Goal: Transaction & Acquisition: Purchase product/service

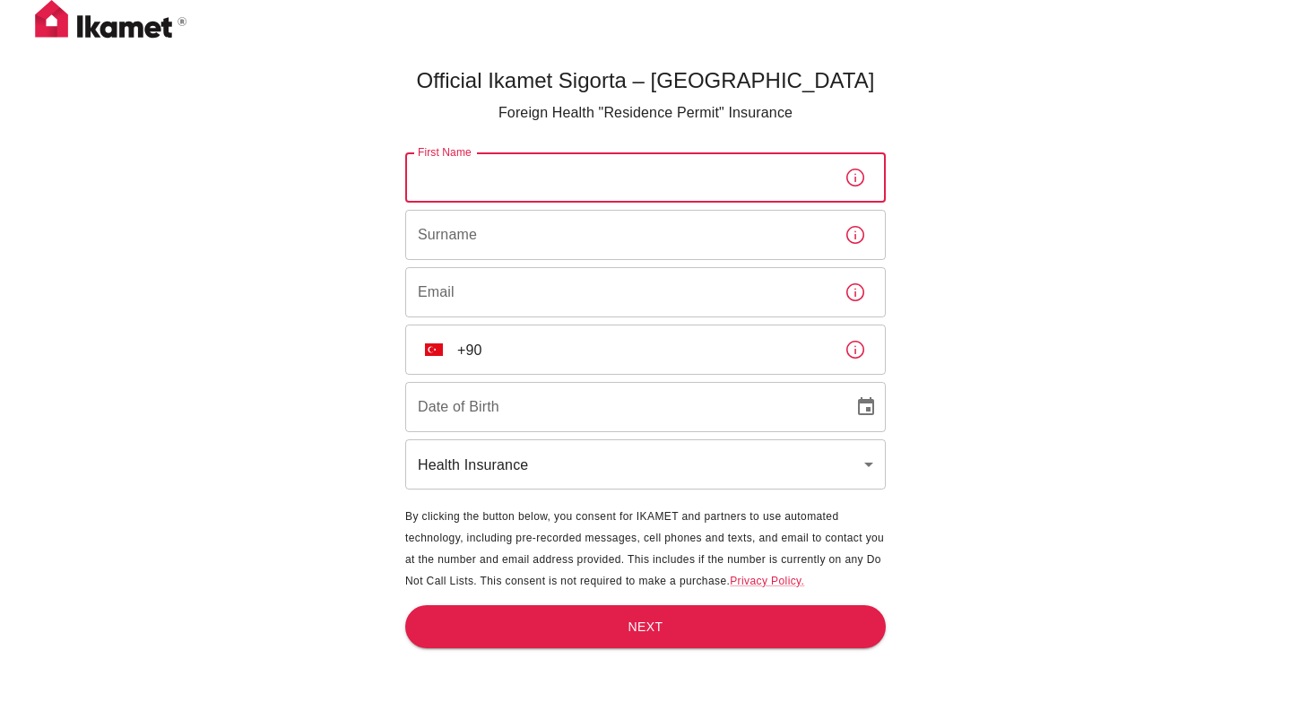
click at [716, 191] on input "First Name" at bounding box center [617, 177] width 425 height 50
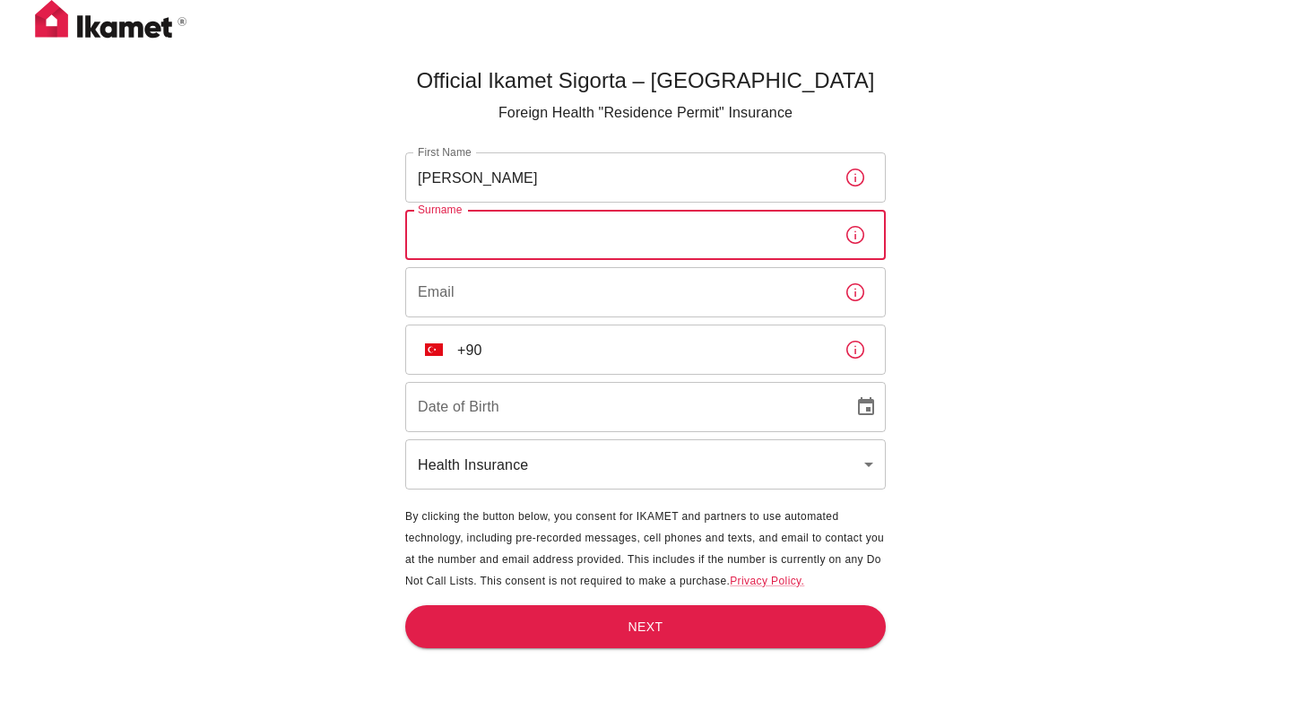
click at [698, 234] on input "Surname" at bounding box center [617, 235] width 425 height 50
click at [590, 185] on input "Aya" at bounding box center [617, 177] width 425 height 50
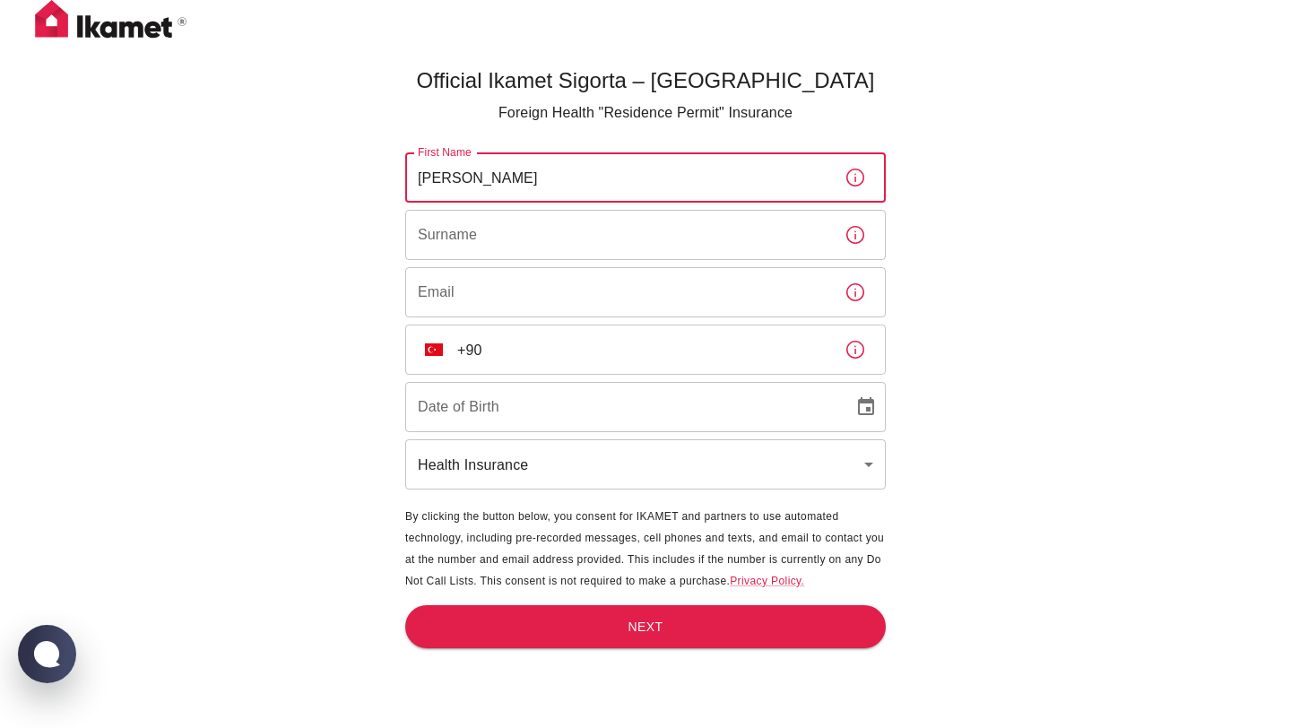
click at [590, 185] on input "Aya" at bounding box center [617, 177] width 425 height 50
type input "AYA"
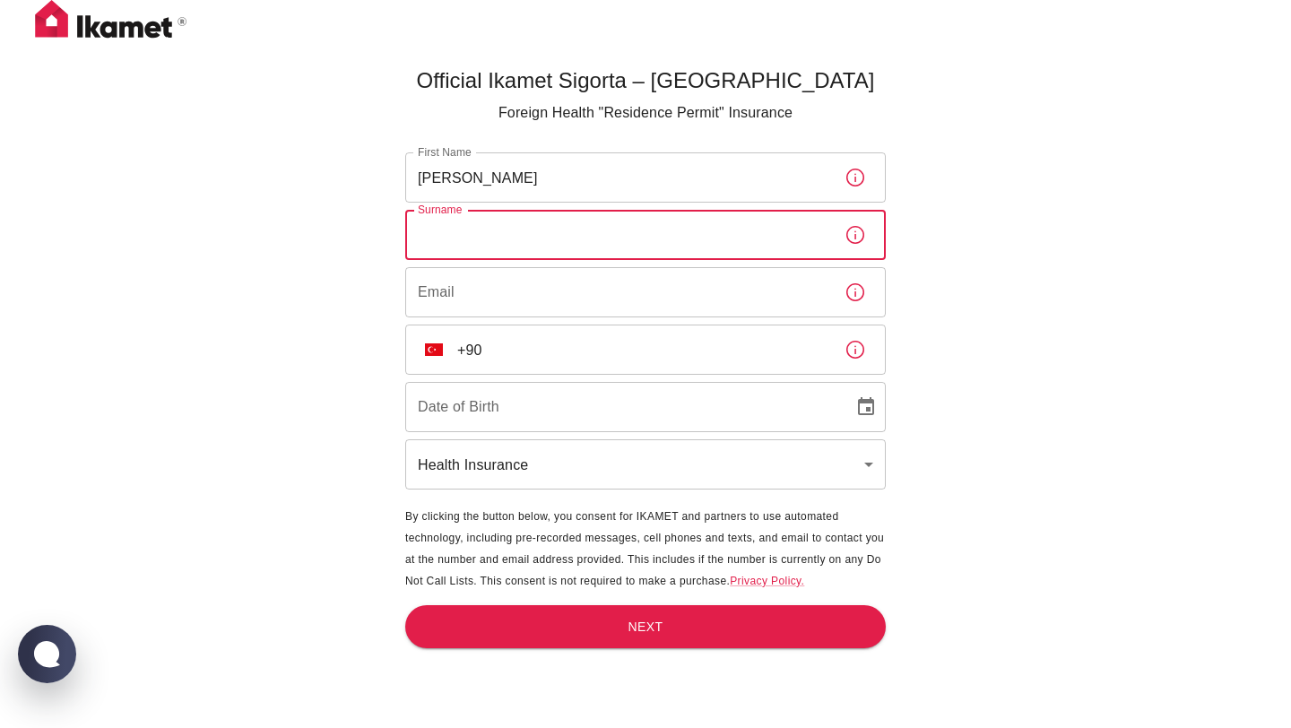
click at [563, 230] on input "Surname" at bounding box center [617, 235] width 425 height 50
type input "SADIKI AALOUANE"
click at [529, 294] on input "Email" at bounding box center [617, 292] width 425 height 50
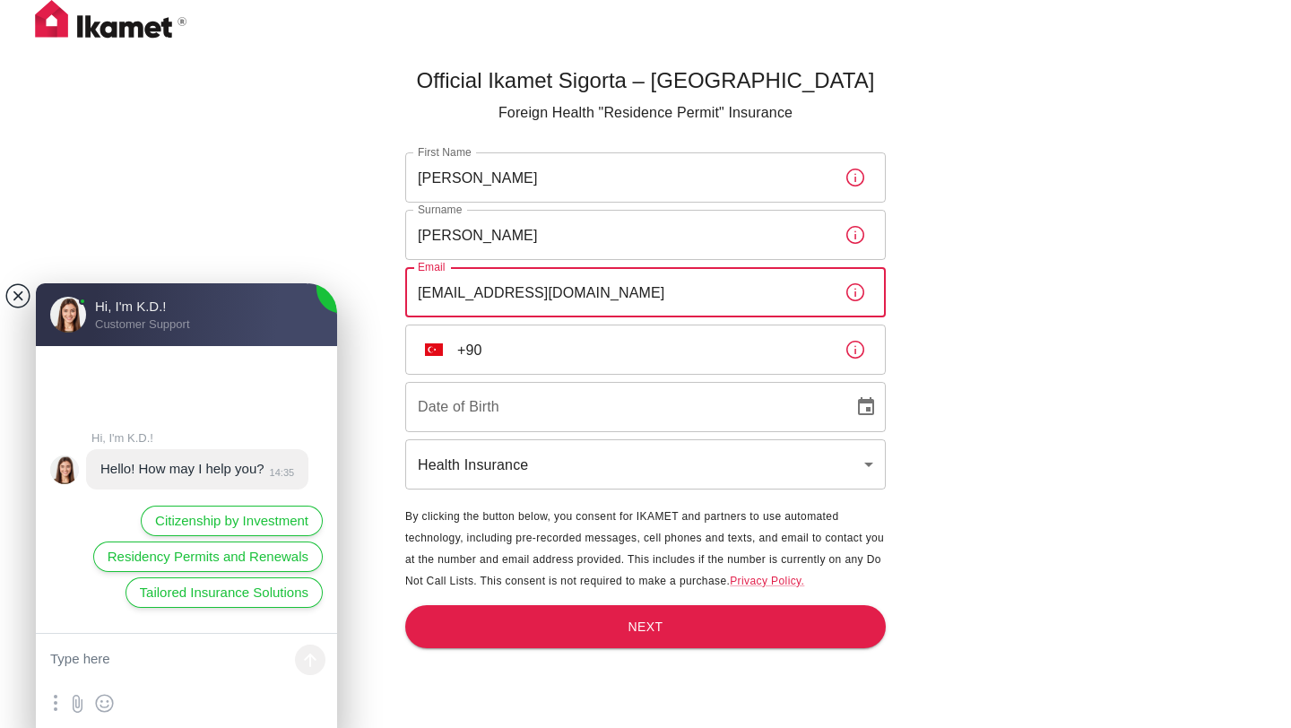
type input "sadikiaalouanea@gmail.com"
click at [22, 298] on jdiv at bounding box center [17, 295] width 25 height 25
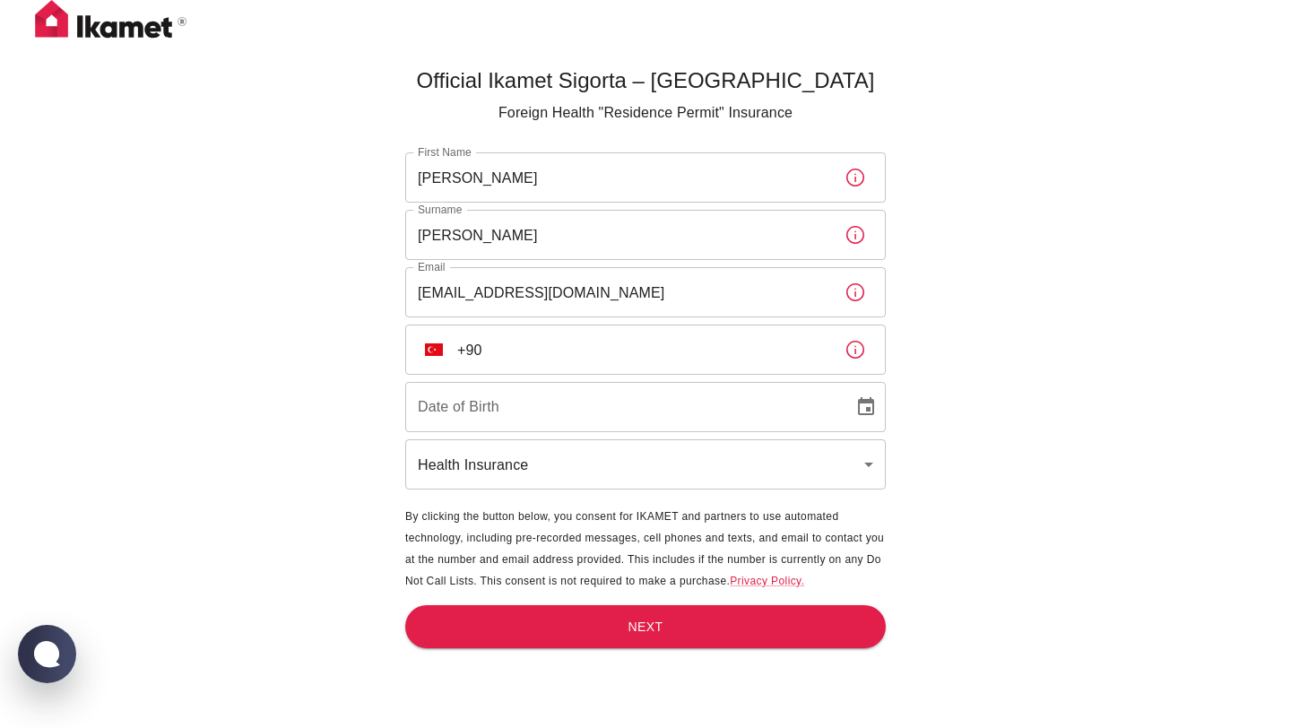
click at [505, 339] on input "+90" at bounding box center [643, 350] width 373 height 50
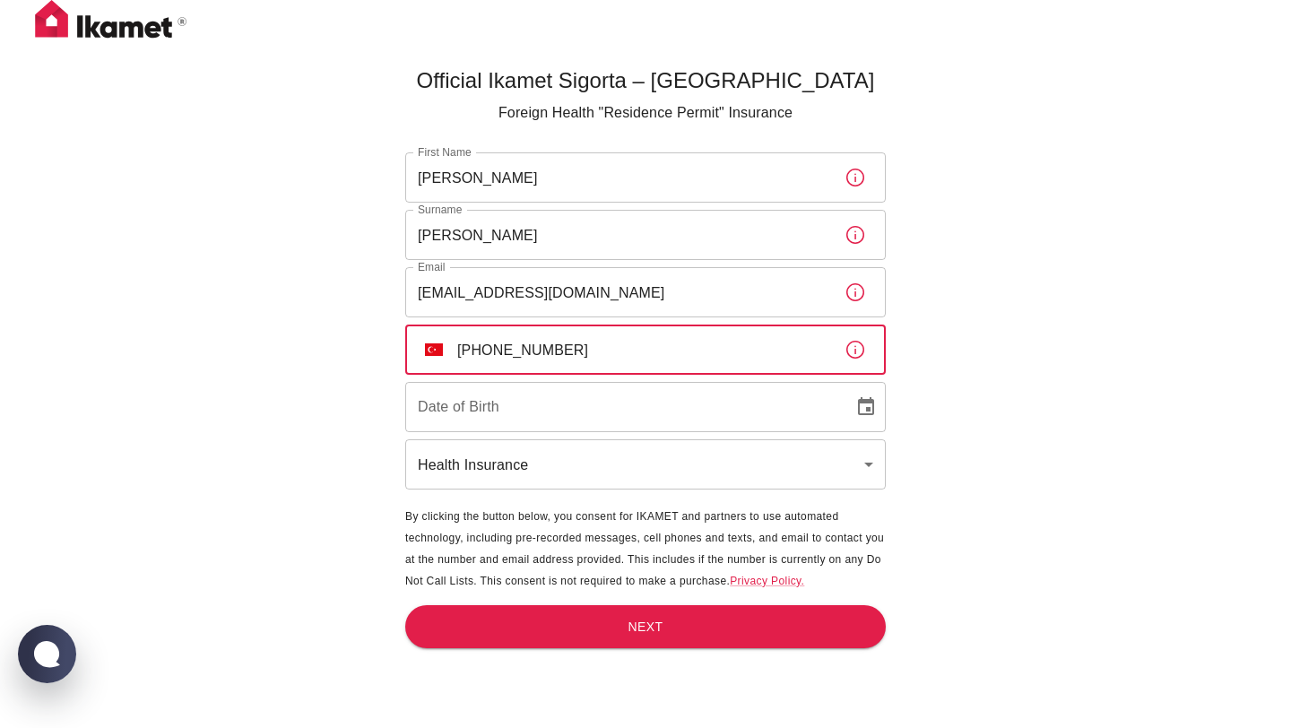
type input "+90 501 548 54 65"
click at [535, 405] on input "DD/MM/YYYY" at bounding box center [623, 407] width 436 height 50
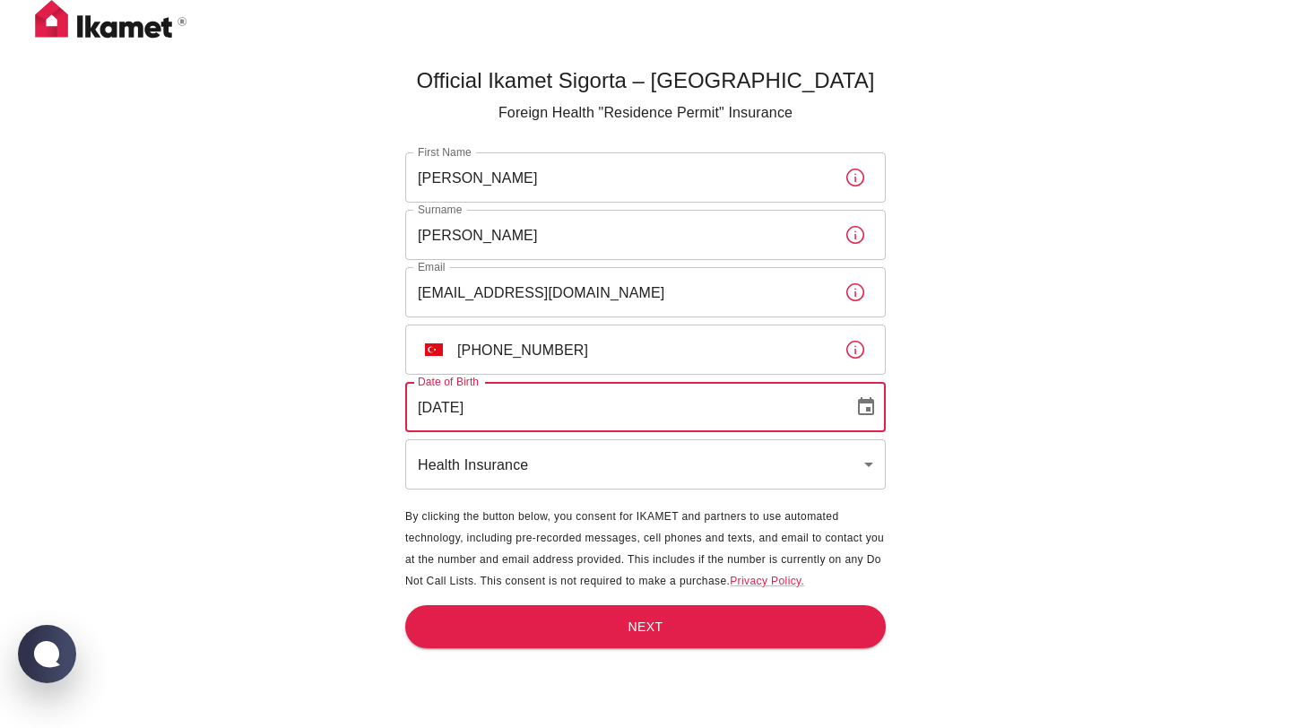
type input "15/05/2005"
click at [561, 469] on body "Official Ikamet Sigorta – Turkey Foreign Health "Residence Permit" Insurance Fi…" at bounding box center [645, 393] width 1291 height 787
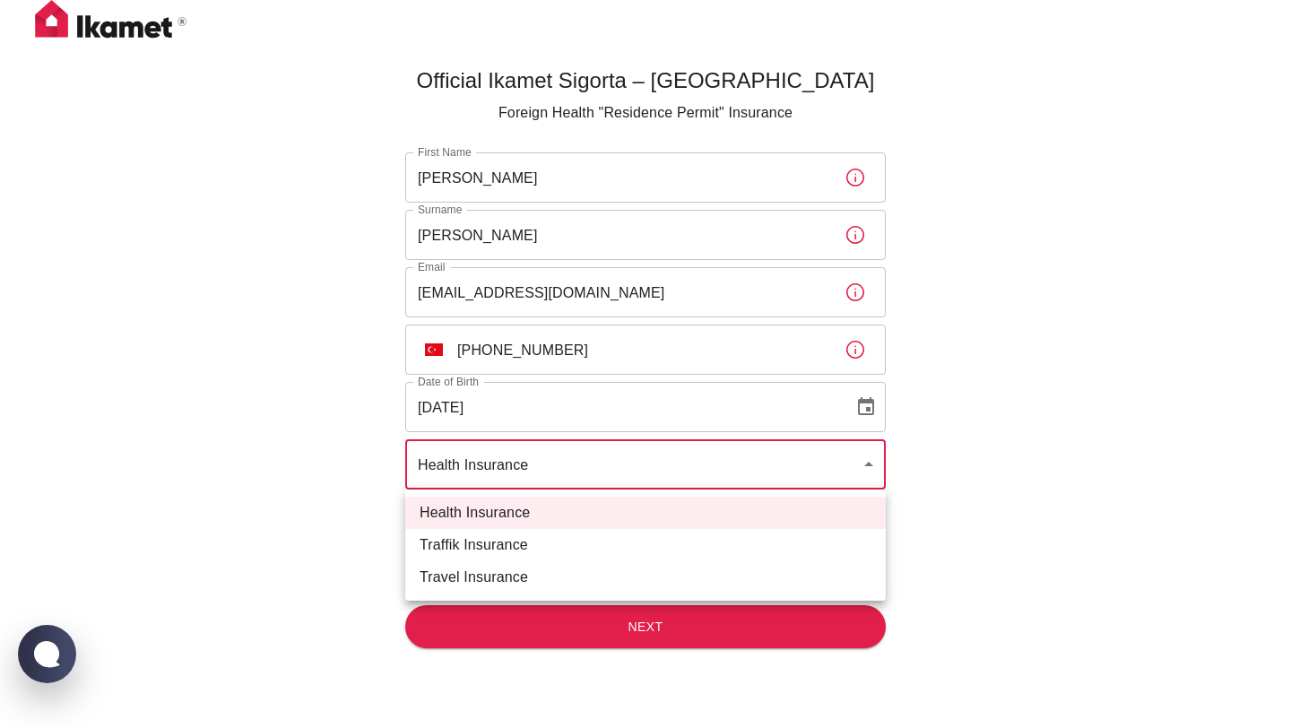
click at [538, 511] on li "Health Insurance" at bounding box center [645, 513] width 481 height 32
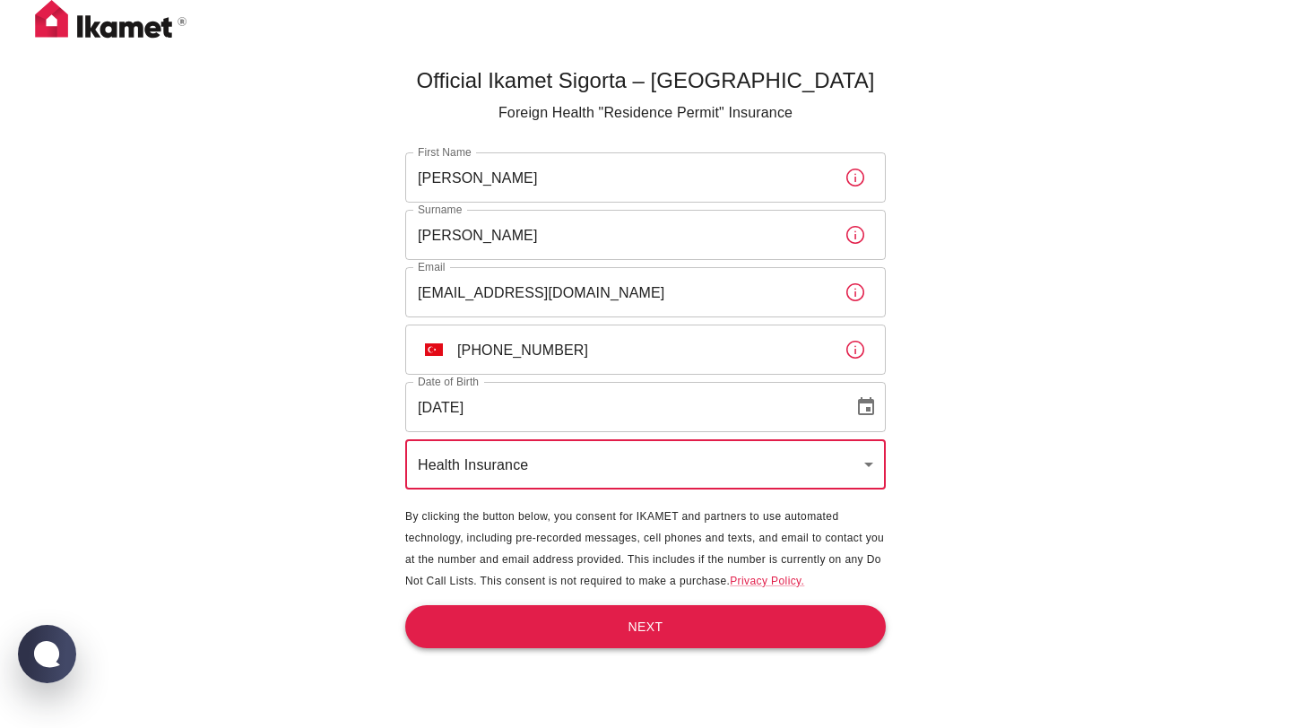
click at [549, 623] on button "Next" at bounding box center [645, 627] width 481 height 44
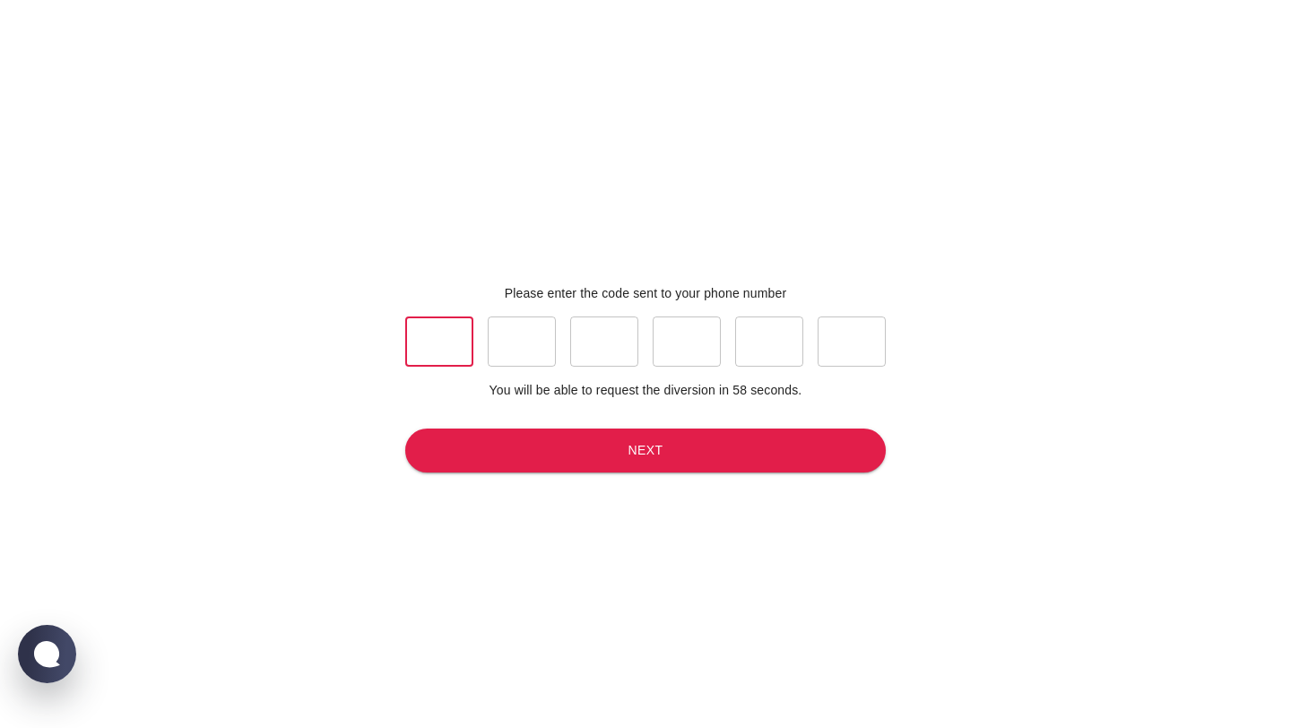
click at [455, 351] on input "text" at bounding box center [439, 342] width 68 height 50
type input "9"
type input "4"
type input "2"
type input "1"
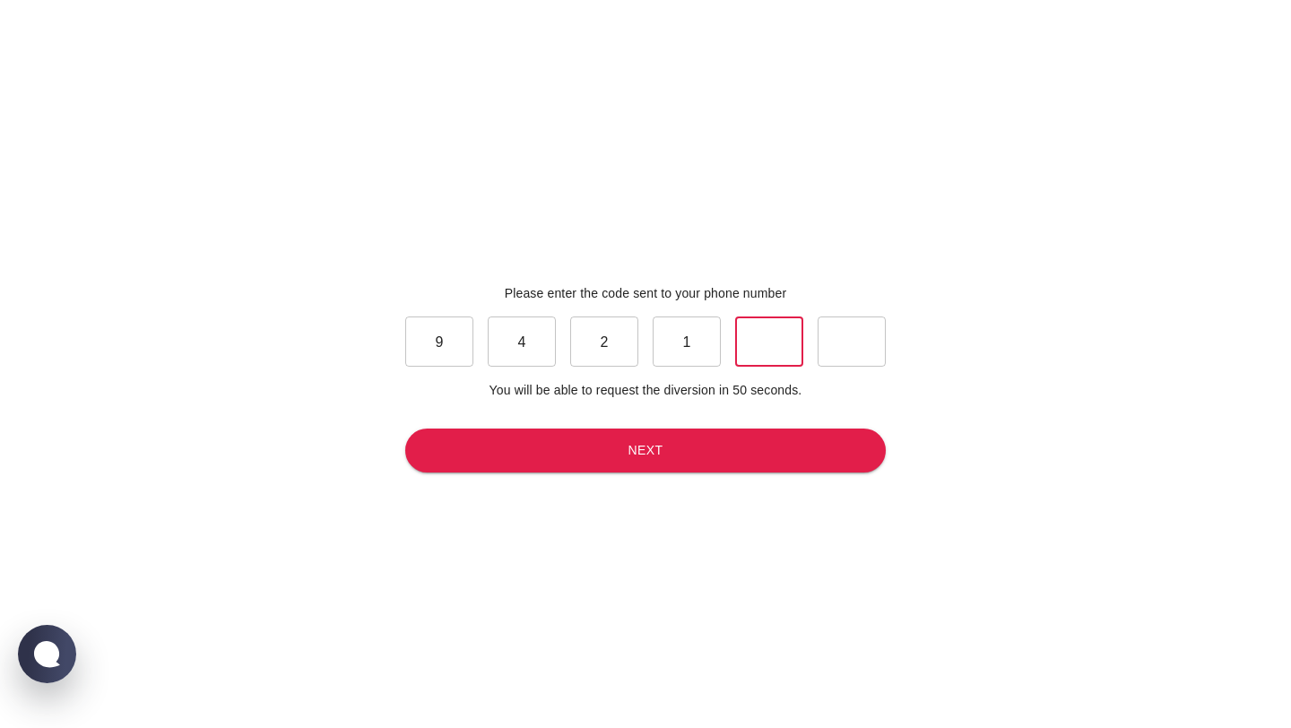
type input "9"
click at [630, 461] on button "Next" at bounding box center [645, 451] width 481 height 44
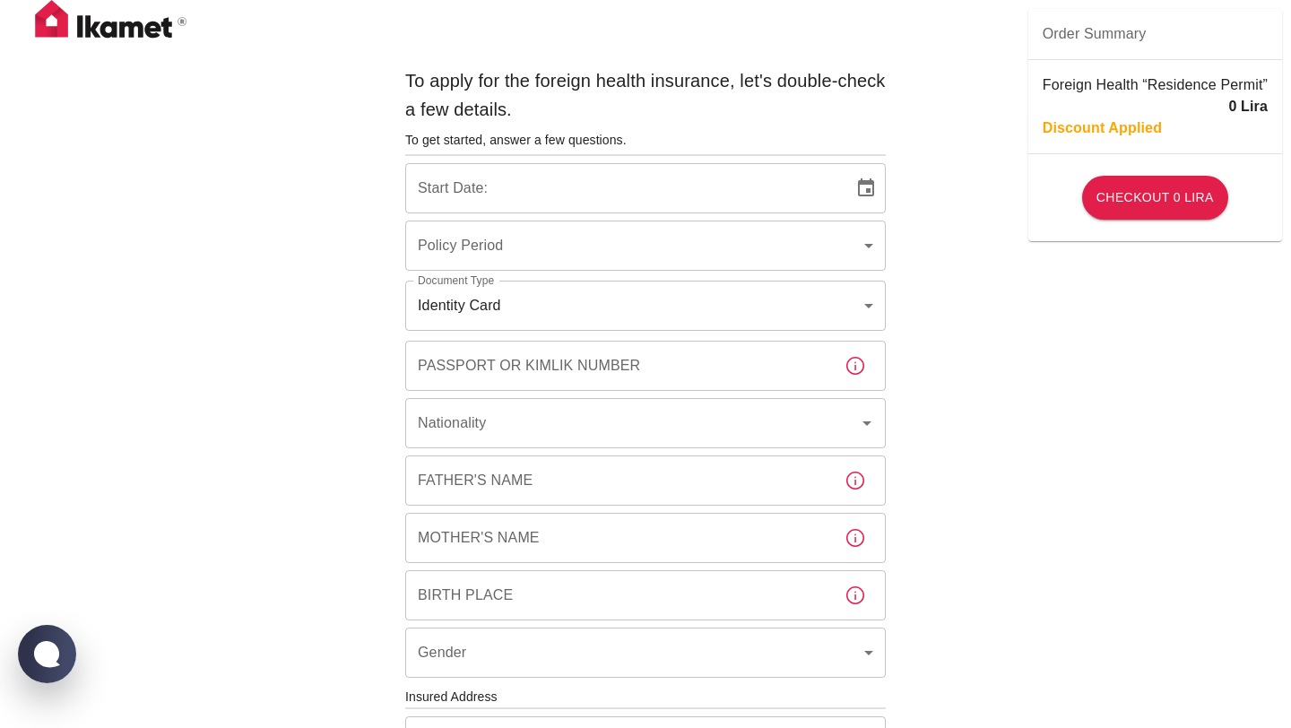
type input "b7343ef8-d55e-4554-96a8-76e30347e985"
type input "23/09/2025"
click at [655, 253] on body "To apply for the foreign health insurance, let's double-check a few details. To…" at bounding box center [645, 695] width 1291 height 1390
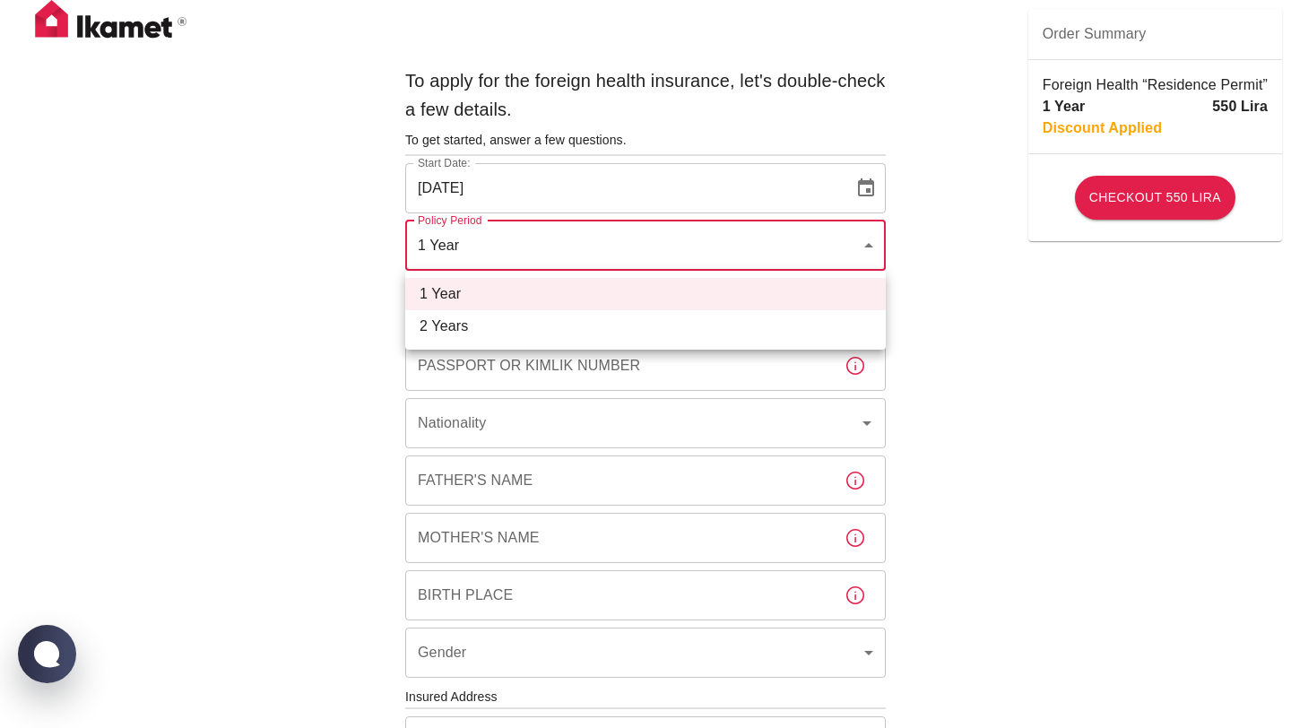
click at [655, 253] on div at bounding box center [645, 364] width 1291 height 728
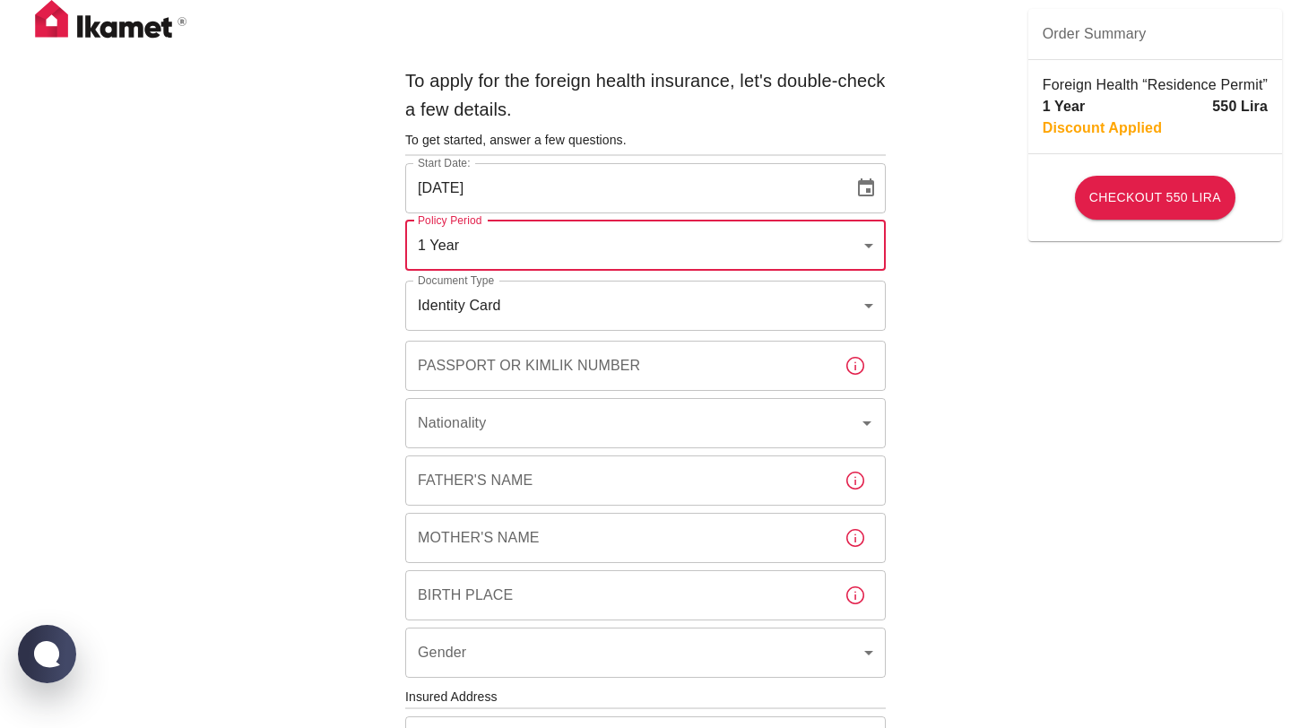
click at [614, 315] on body "To apply for the foreign health insurance, let's double-check a few details. To…" at bounding box center [645, 695] width 1291 height 1390
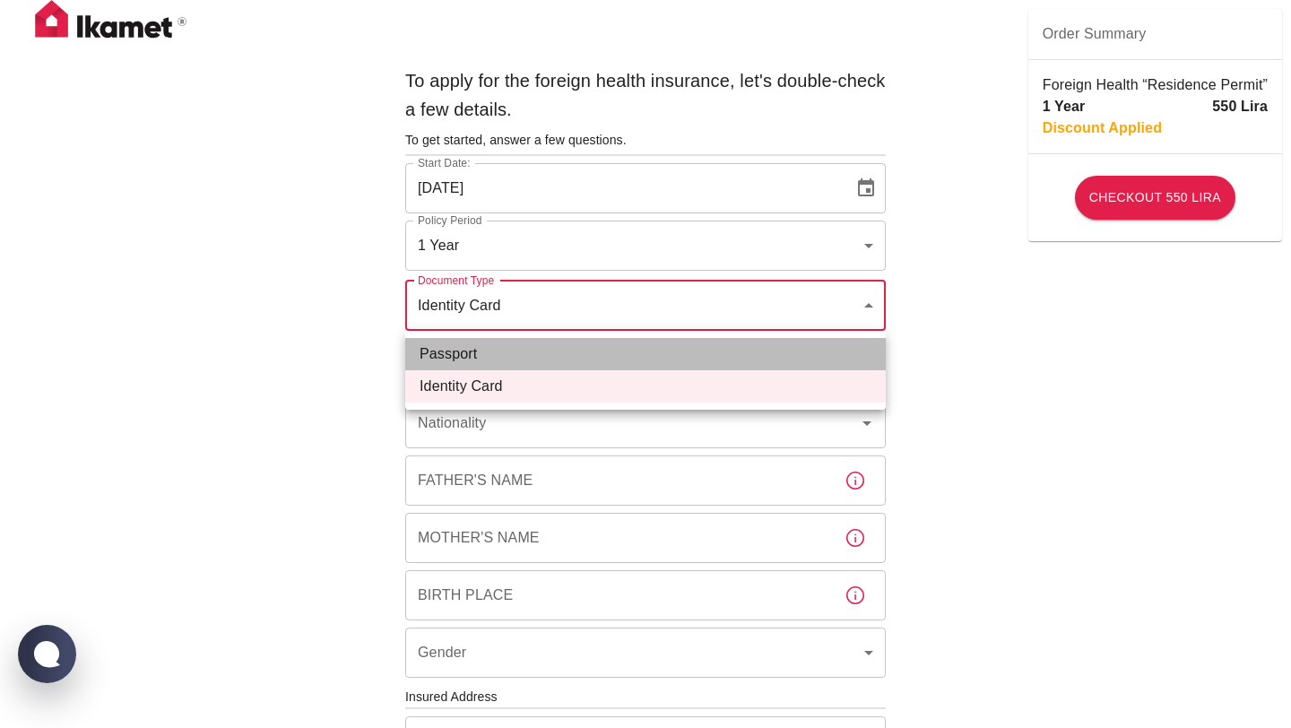
click at [596, 355] on li "Passport" at bounding box center [645, 354] width 481 height 32
type input "passport"
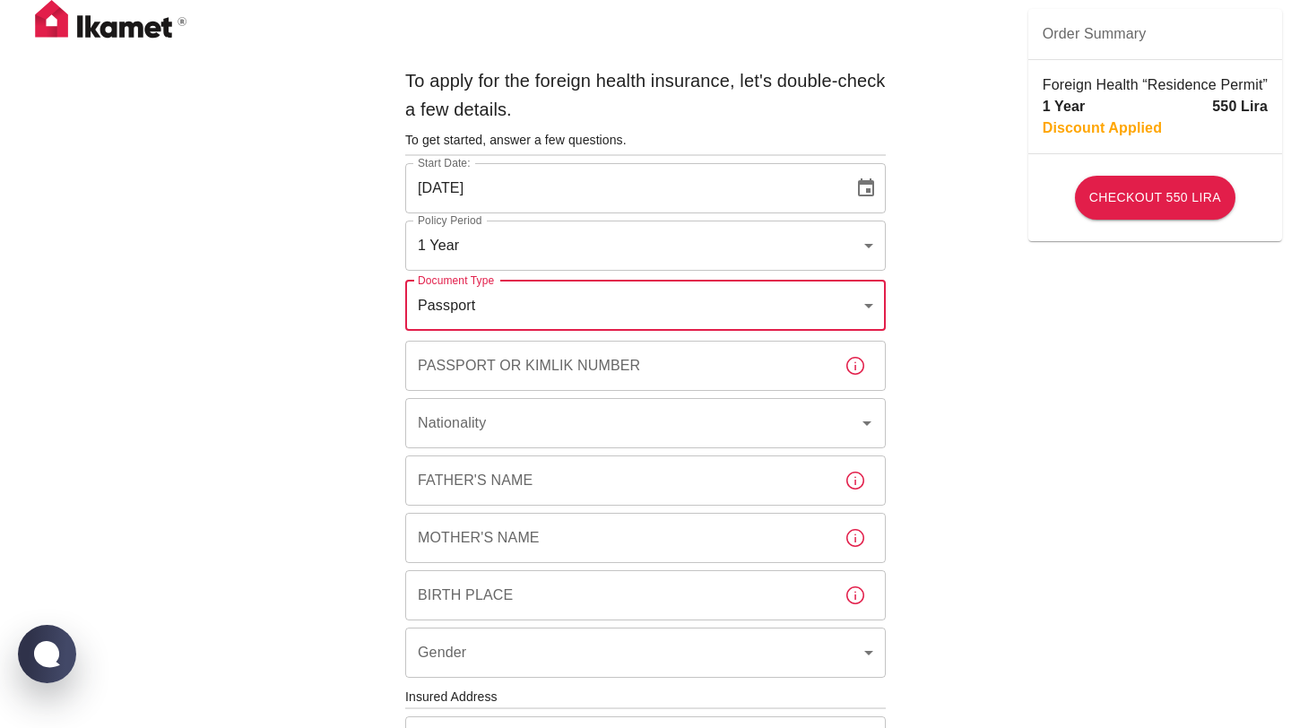
click at [594, 363] on input "Passport or Kimlik Number" at bounding box center [617, 366] width 425 height 50
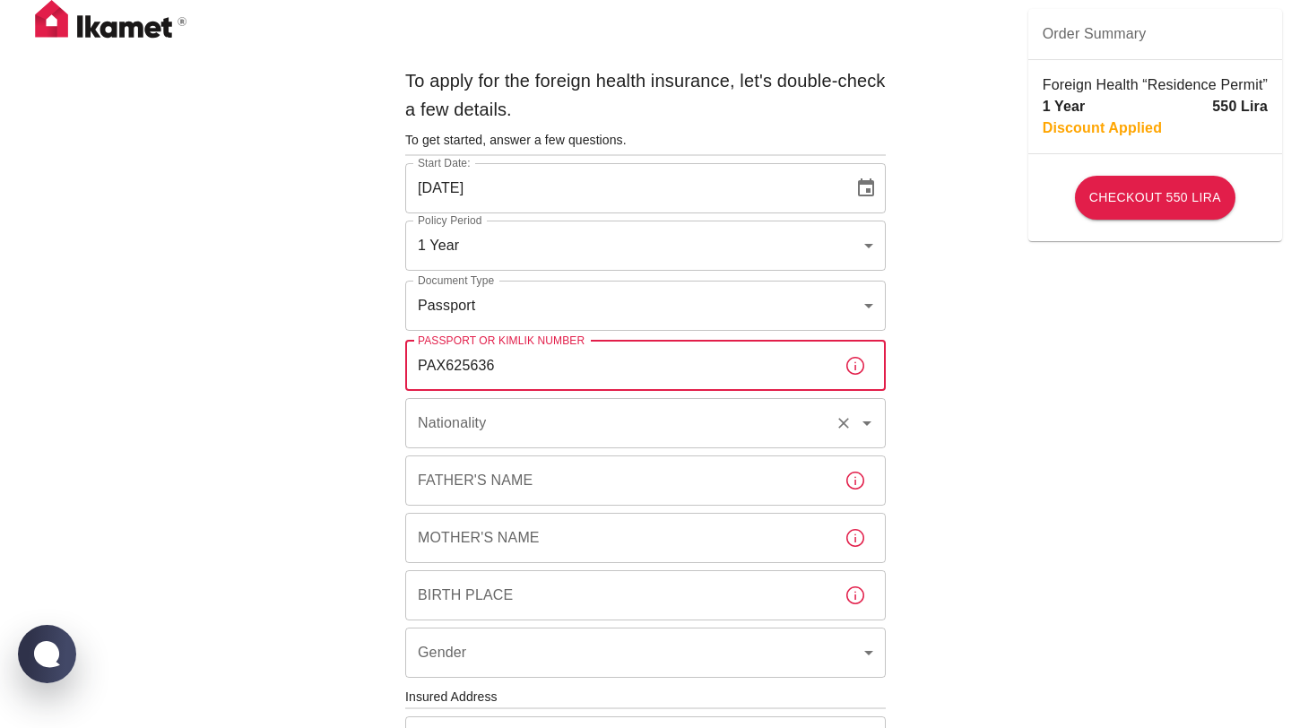
type input "PAX625636"
click at [620, 428] on input "Nationality" at bounding box center [620, 423] width 414 height 34
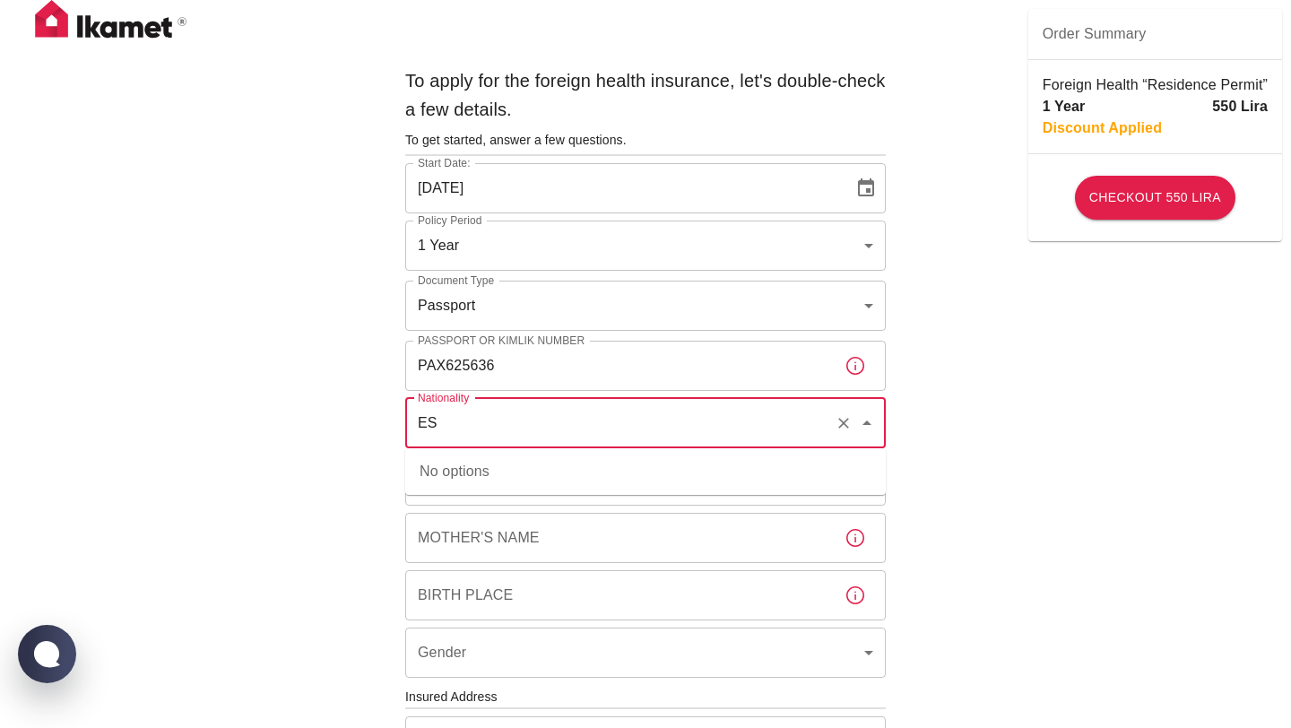
type input "E"
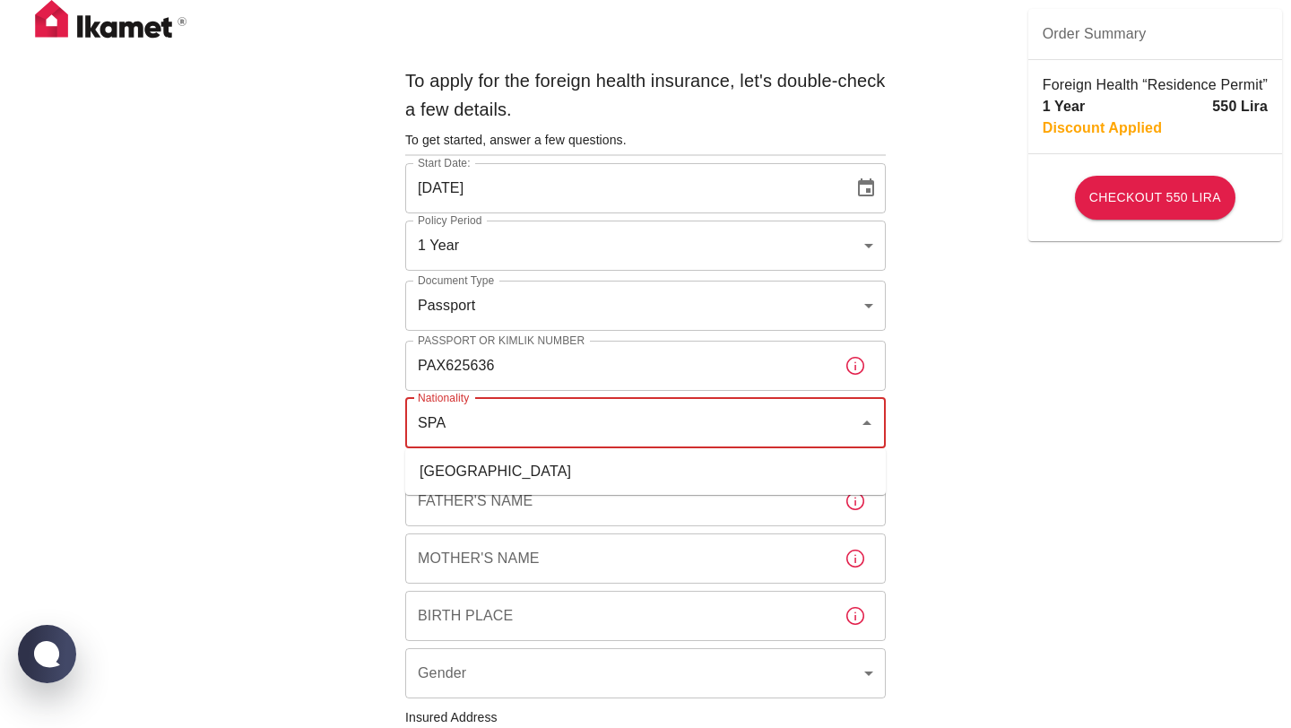
click at [618, 464] on li "Spain" at bounding box center [645, 471] width 481 height 32
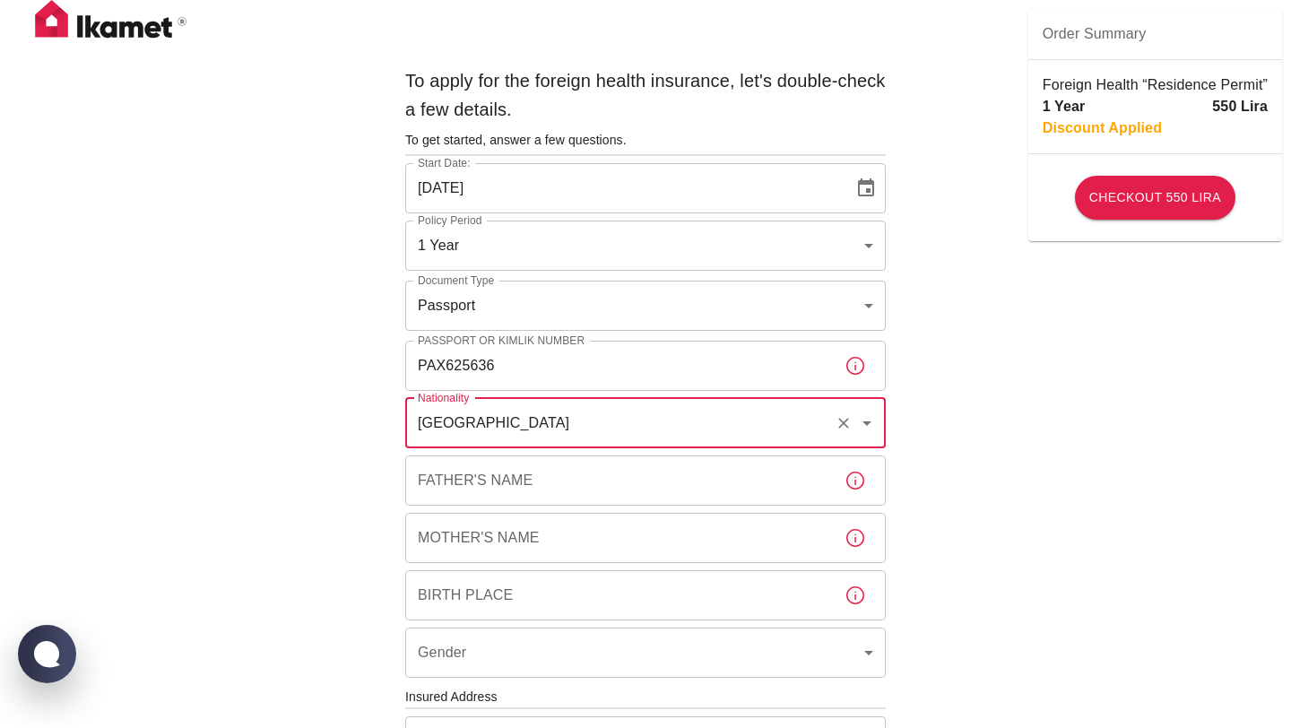
type input "Spain"
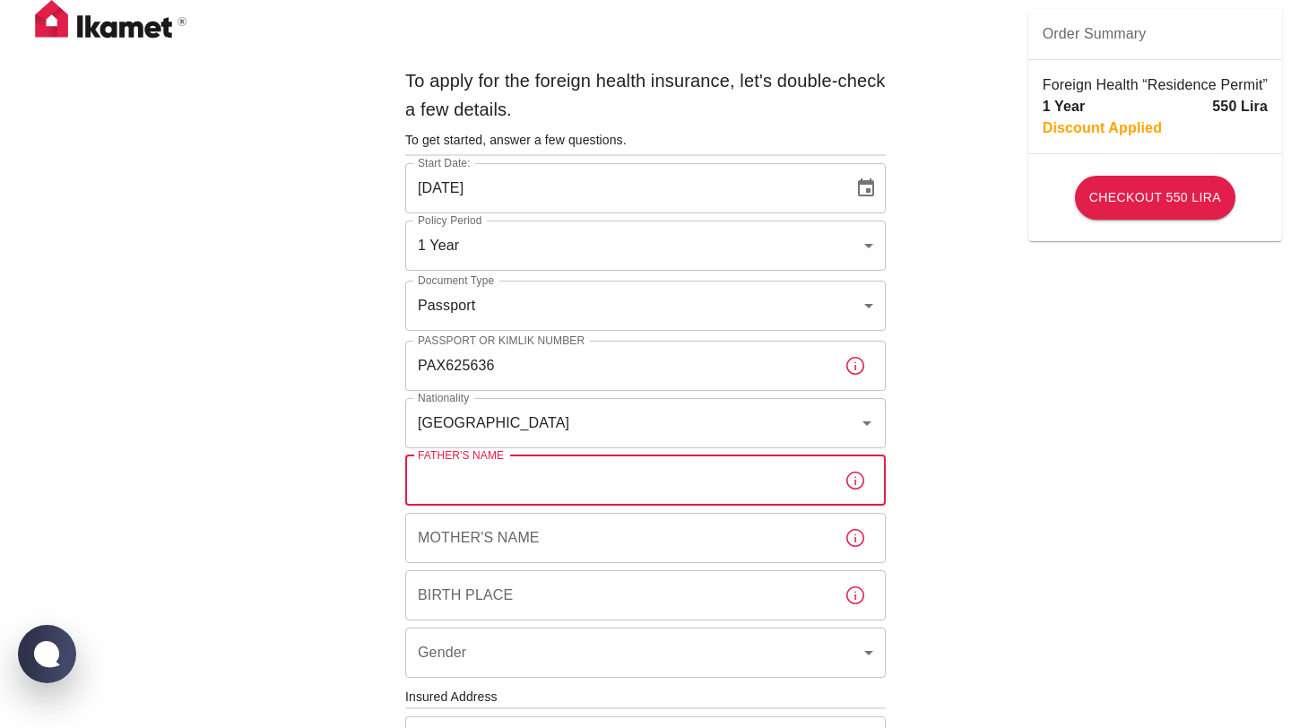
click at [565, 503] on input "Father's Name" at bounding box center [617, 480] width 425 height 50
type input "HAMID"
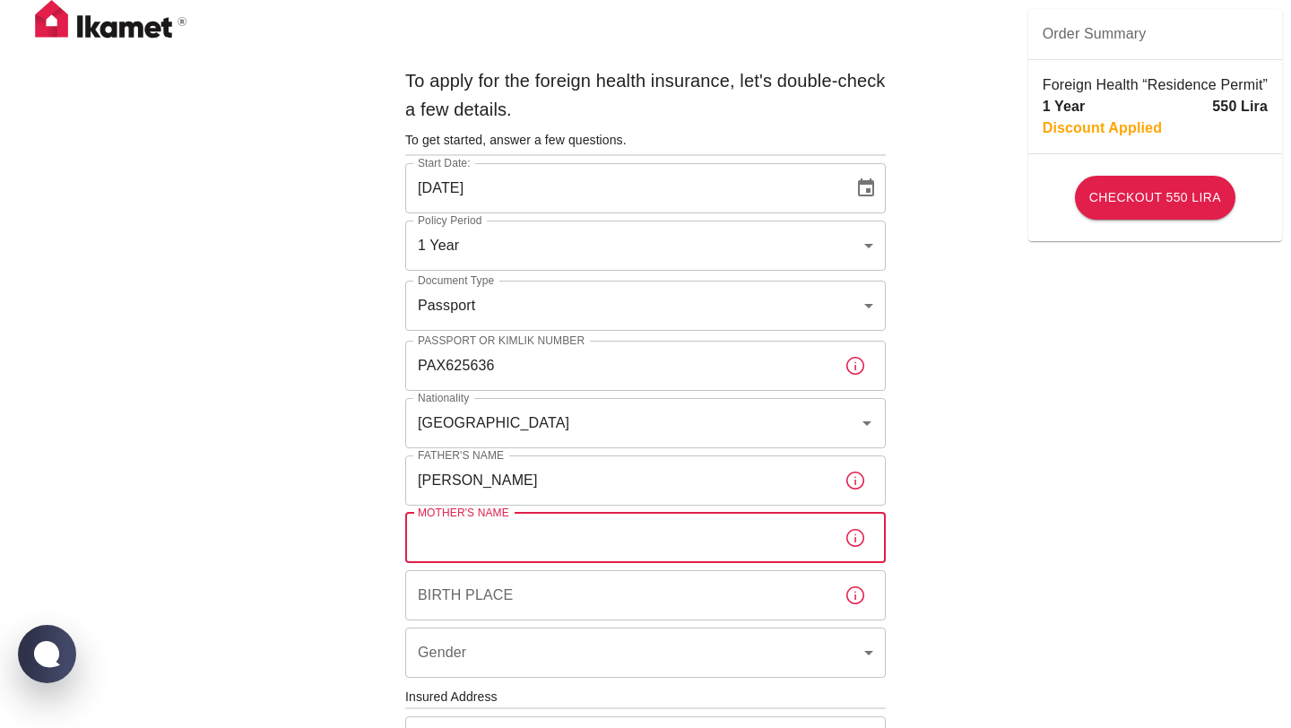
click at [571, 530] on input "Mother's Name" at bounding box center [617, 538] width 425 height 50
type input "MINA"
click at [551, 605] on input "Birth Place" at bounding box center [617, 595] width 425 height 50
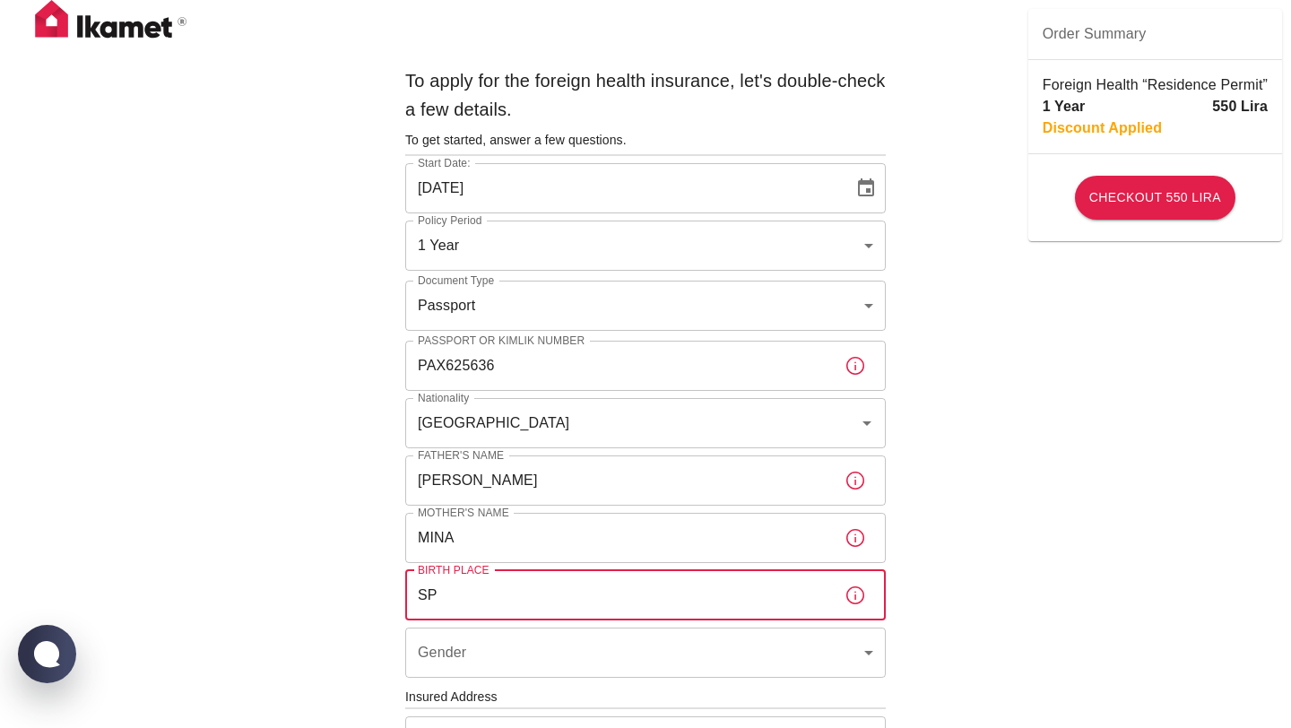
type input "S"
type input "SEVILLA, SPAIN"
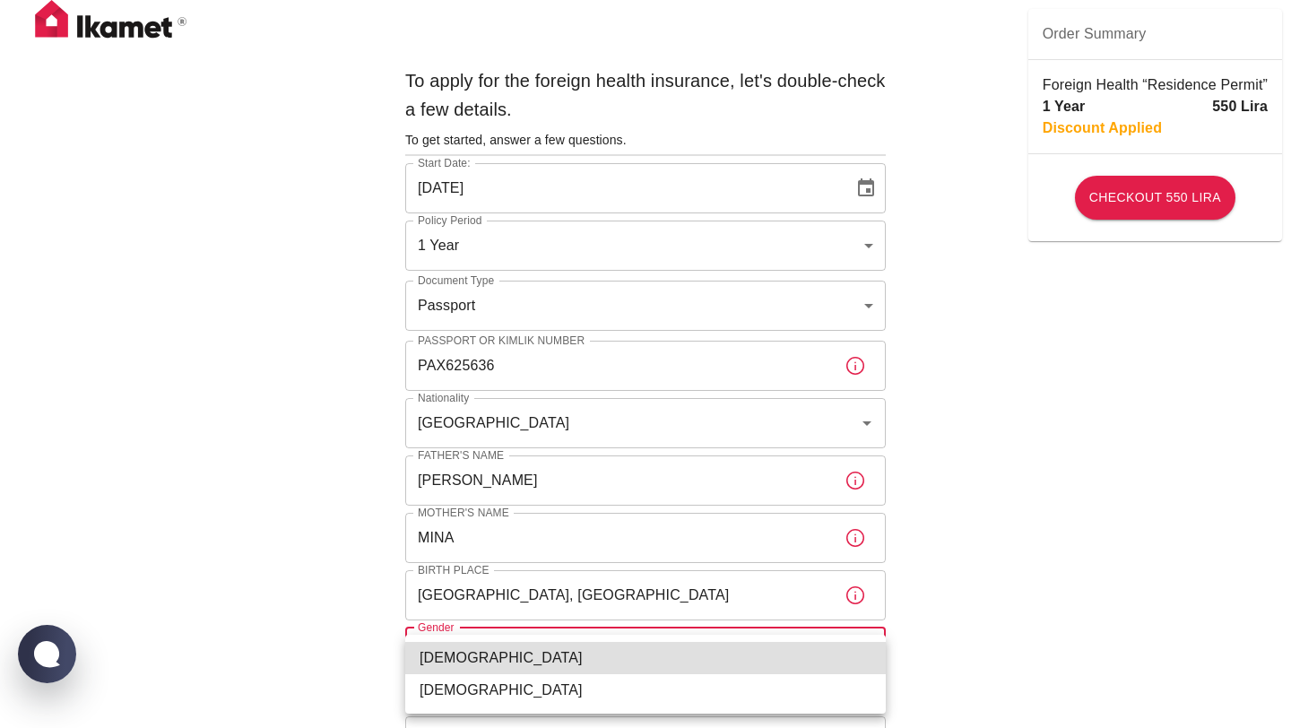
click at [564, 661] on body "To apply for the foreign health insurance, let's double-check a few details. To…" at bounding box center [645, 695] width 1291 height 1390
click at [557, 700] on li "Female" at bounding box center [645, 690] width 481 height 32
type input "female"
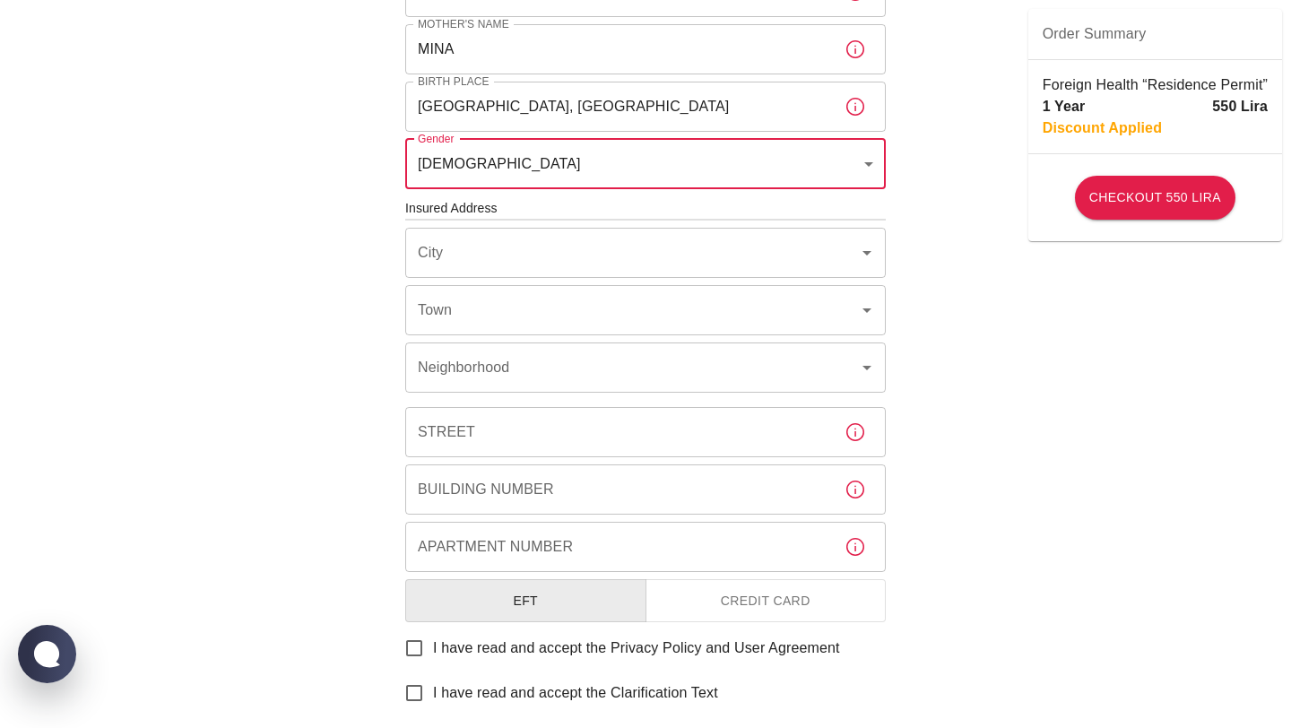
scroll to position [558, 0]
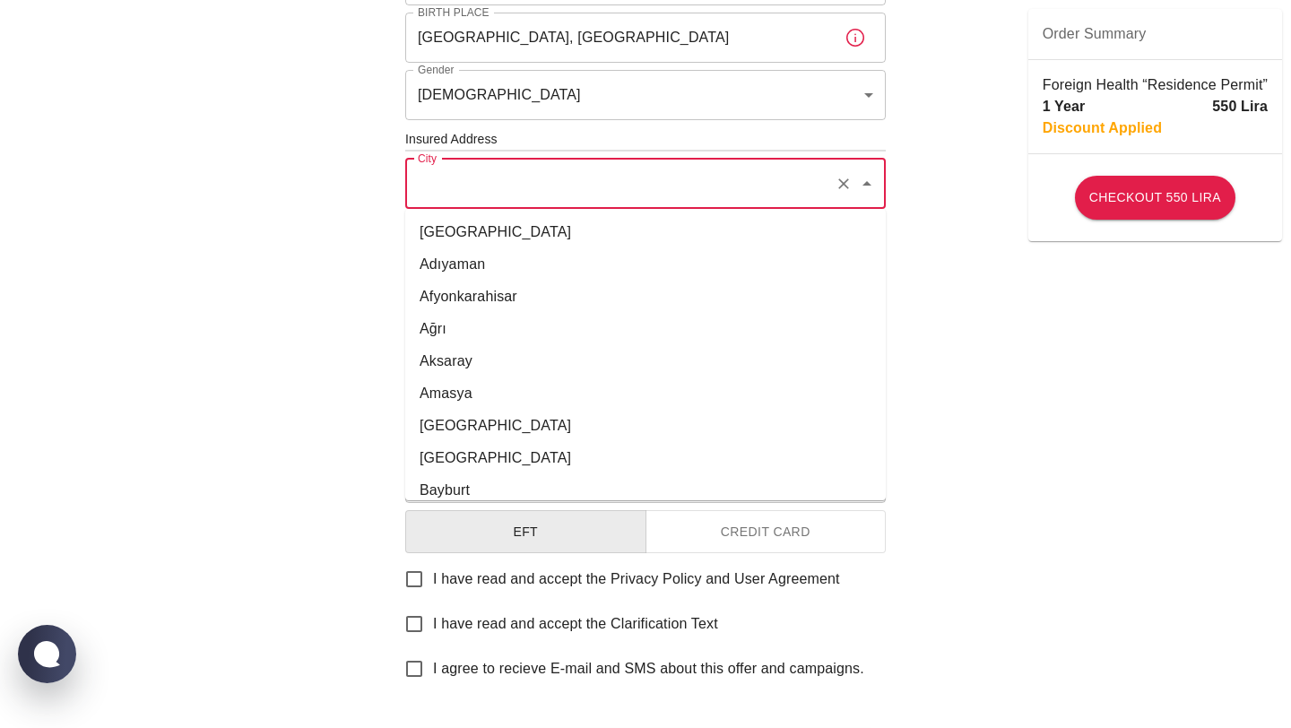
click at [606, 178] on input "City" at bounding box center [620, 184] width 414 height 34
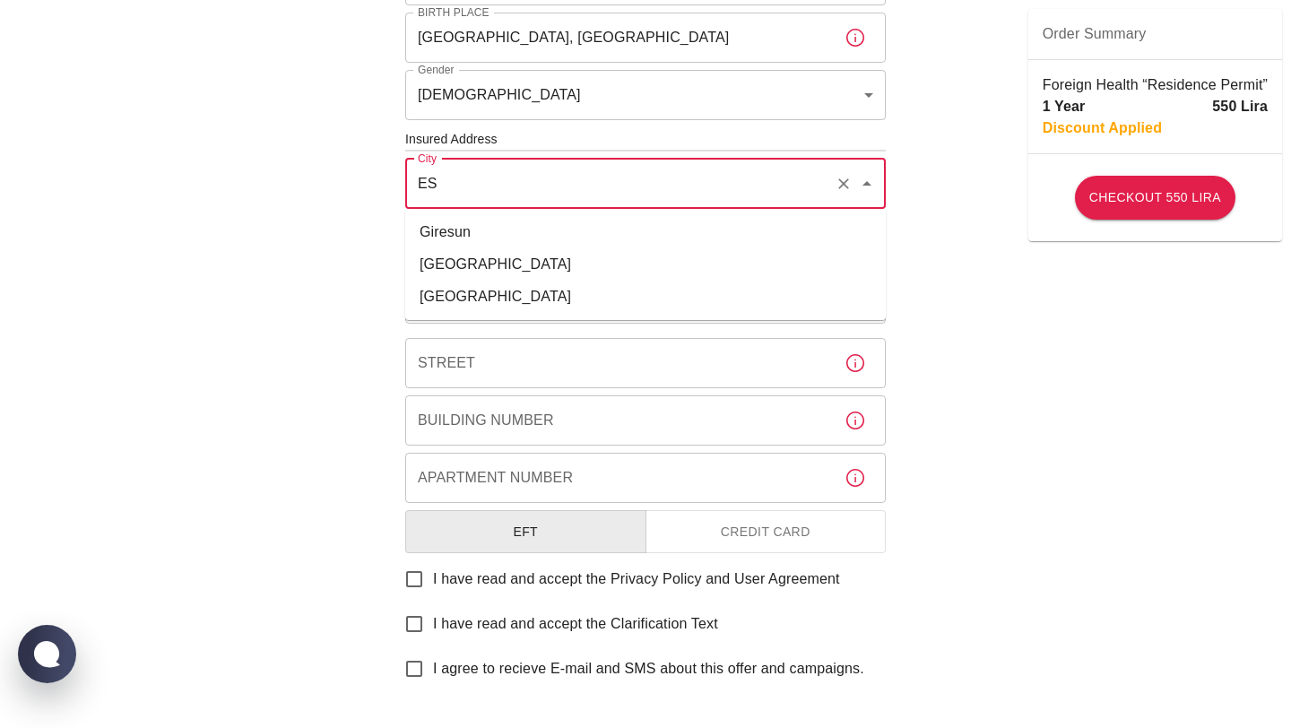
type input "E"
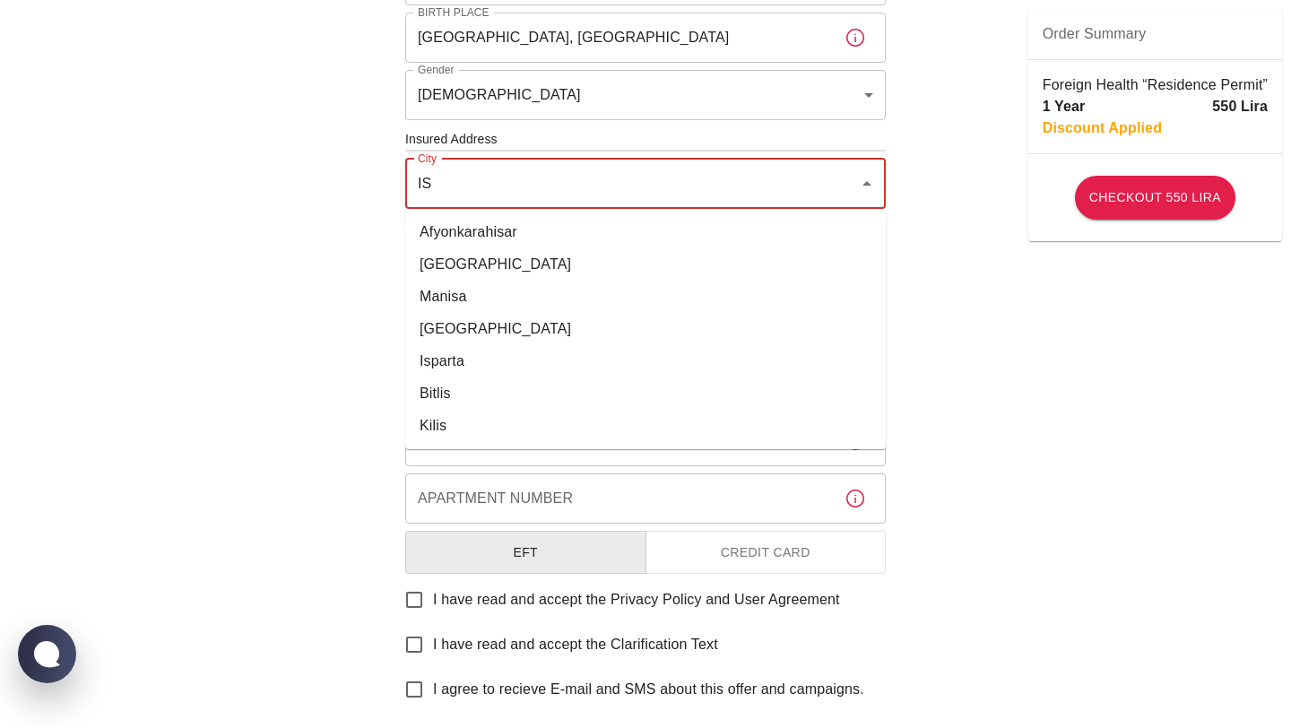
click at [576, 272] on li "İstanbul" at bounding box center [645, 264] width 481 height 32
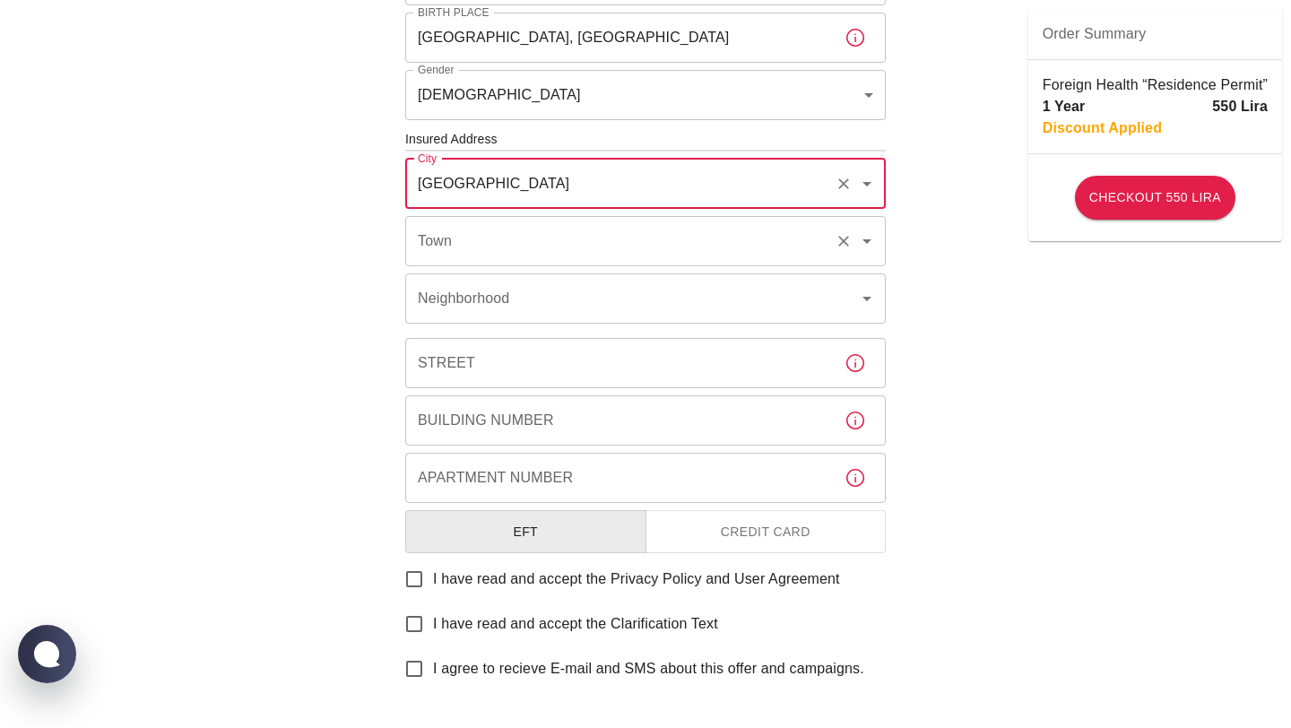
type input "İstanbul"
click at [560, 236] on input "Town" at bounding box center [620, 241] width 414 height 34
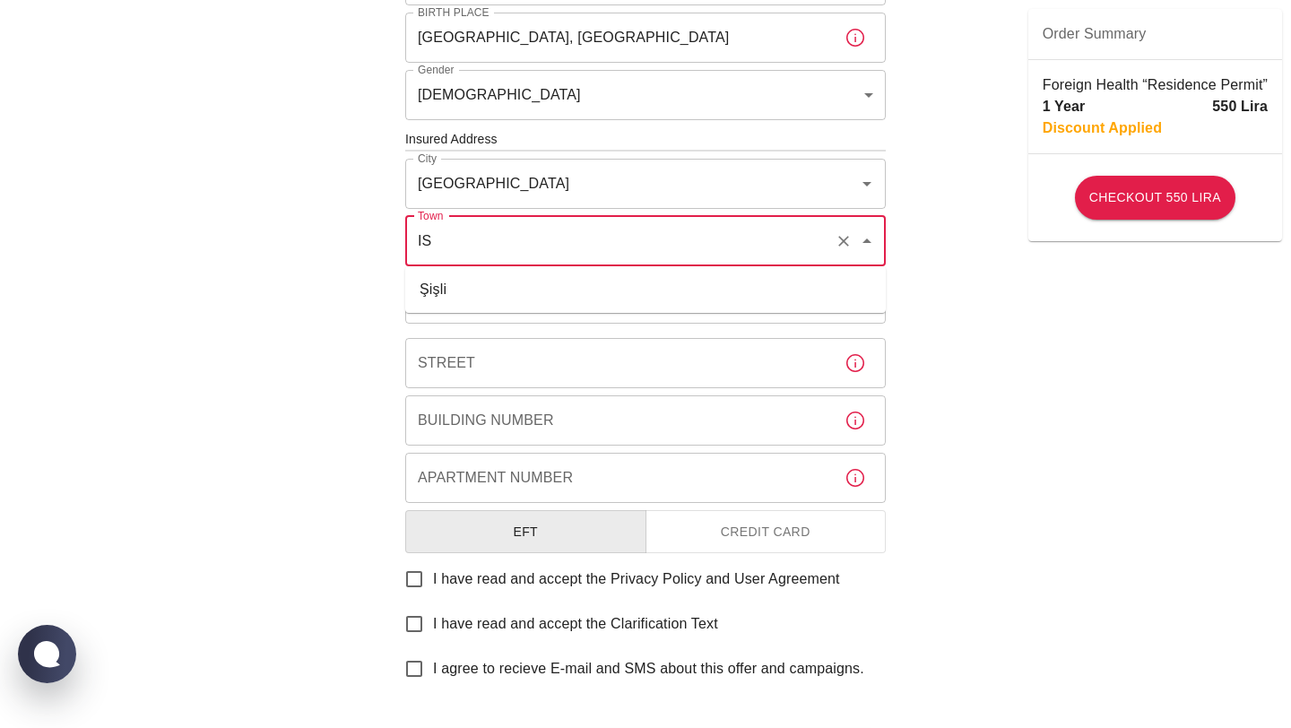
type input "I"
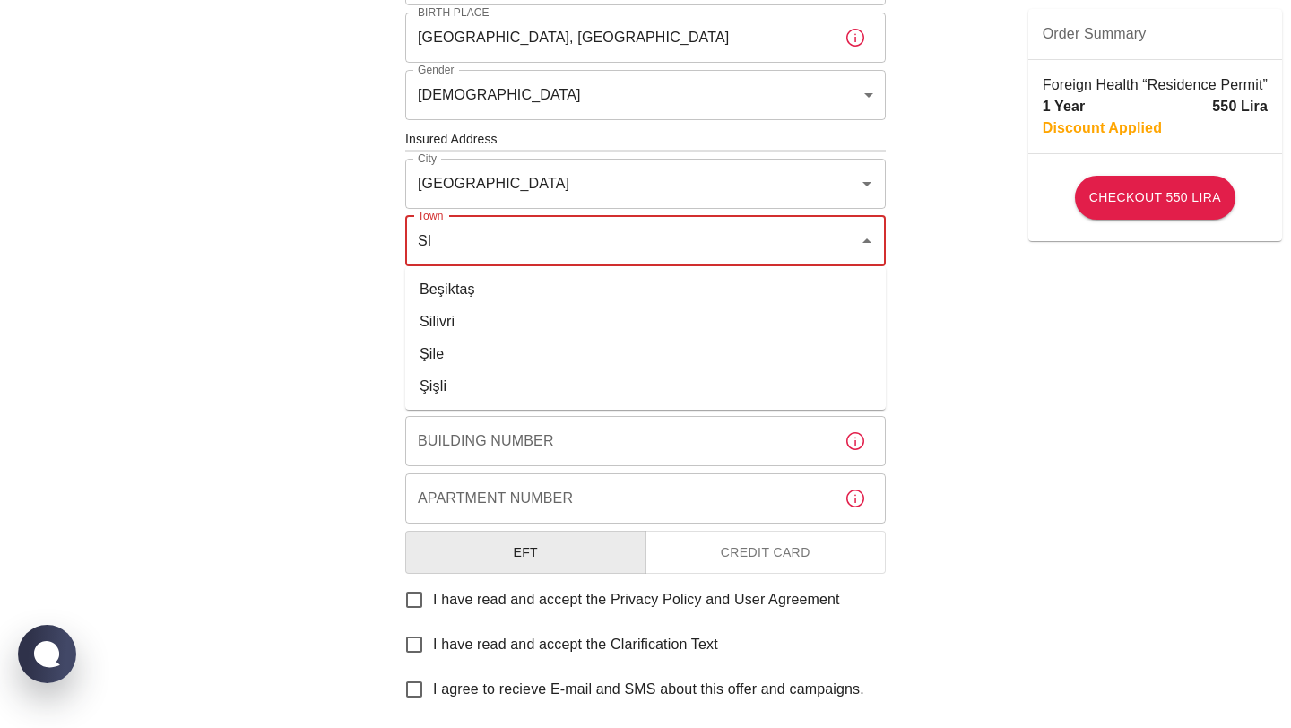
click at [506, 386] on li "Şişli" at bounding box center [645, 386] width 481 height 32
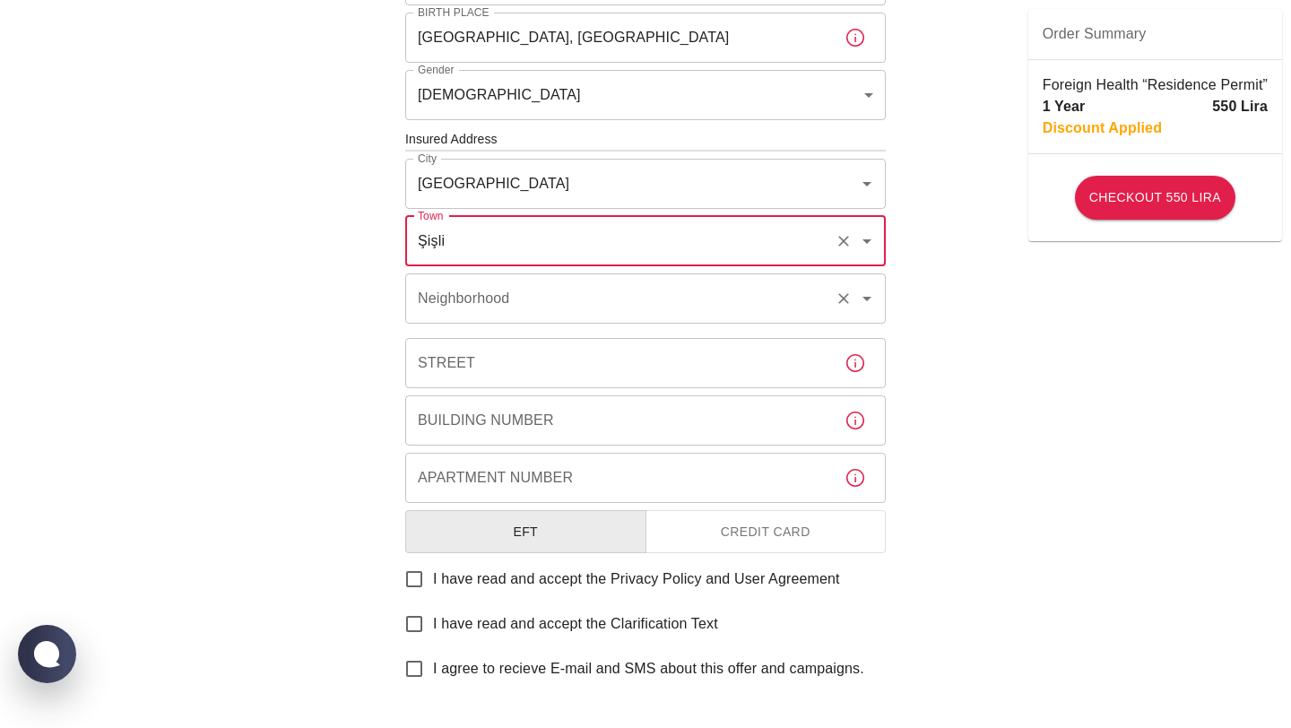
type input "Şişli"
click at [497, 310] on input "Neighborhood" at bounding box center [620, 299] width 414 height 34
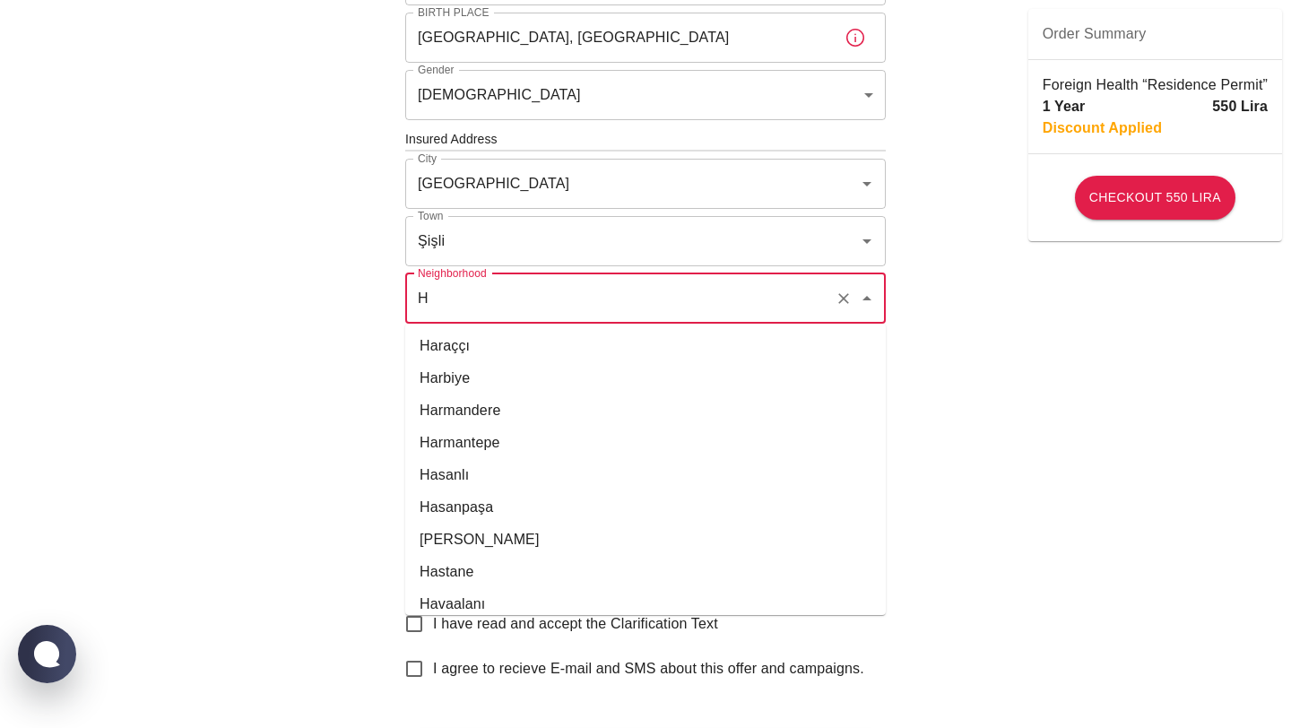
scroll to position [1761, 0]
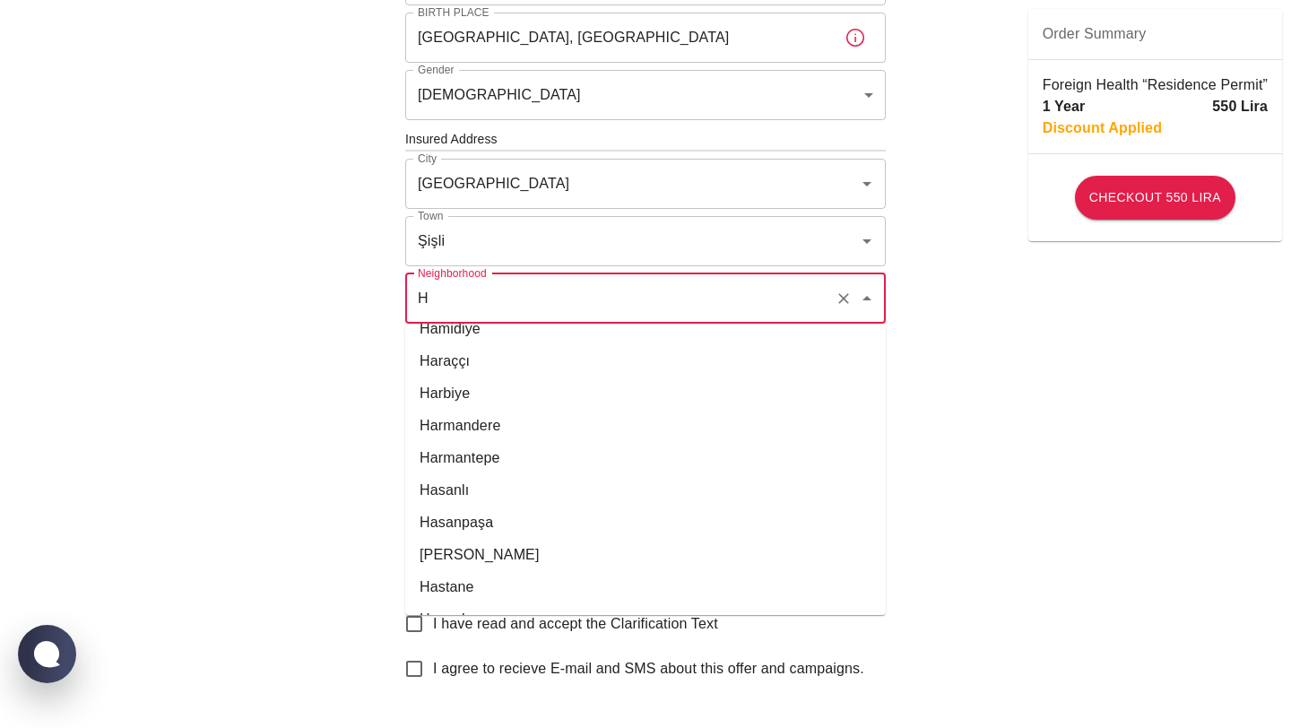
click at [480, 404] on li "Harbiye" at bounding box center [645, 393] width 481 height 32
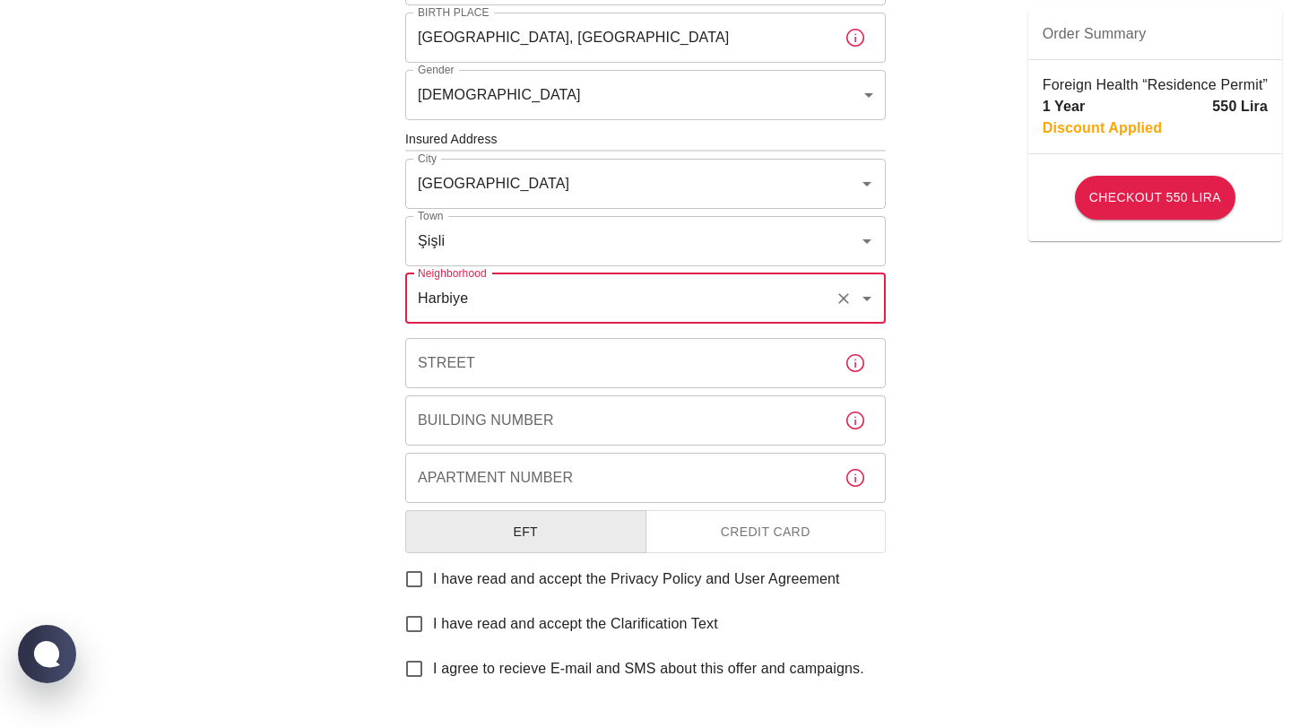
type input "Harbiye"
click at [483, 368] on input "Street" at bounding box center [617, 363] width 425 height 50
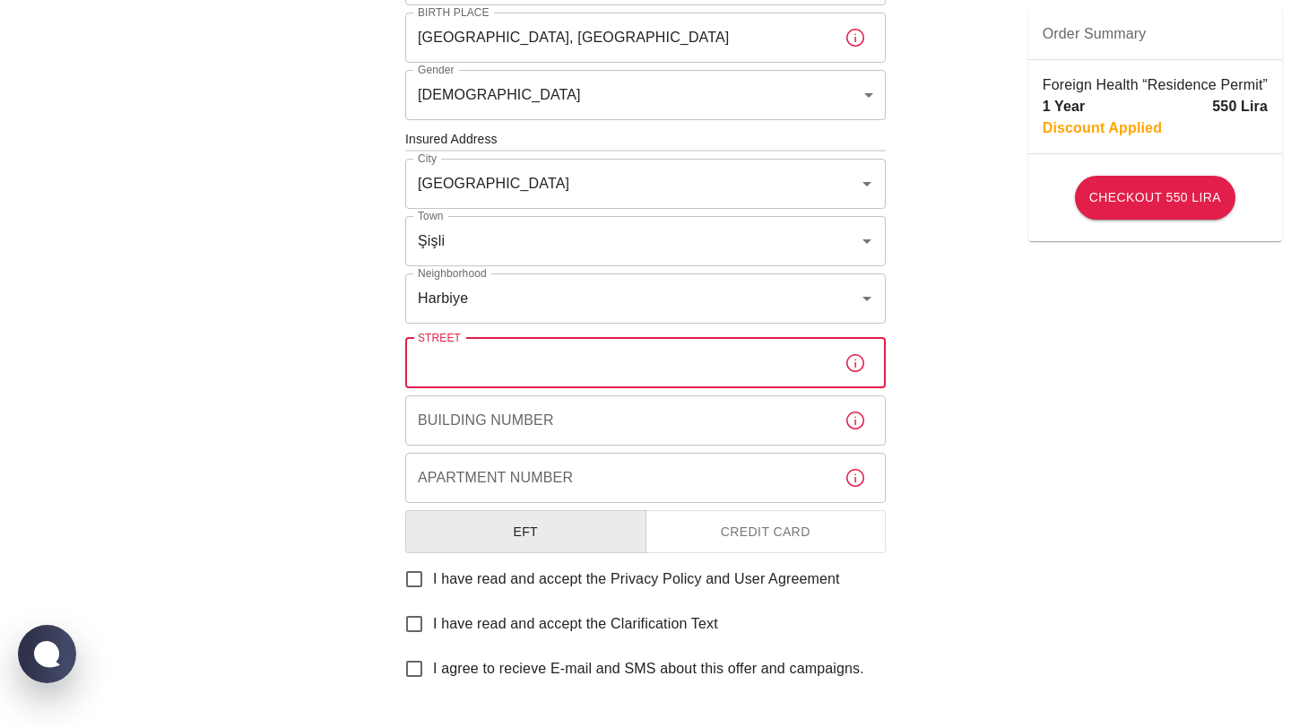
type input "b"
type input "BABIL SOKAK"
click at [483, 428] on input "Building Number" at bounding box center [617, 420] width 425 height 50
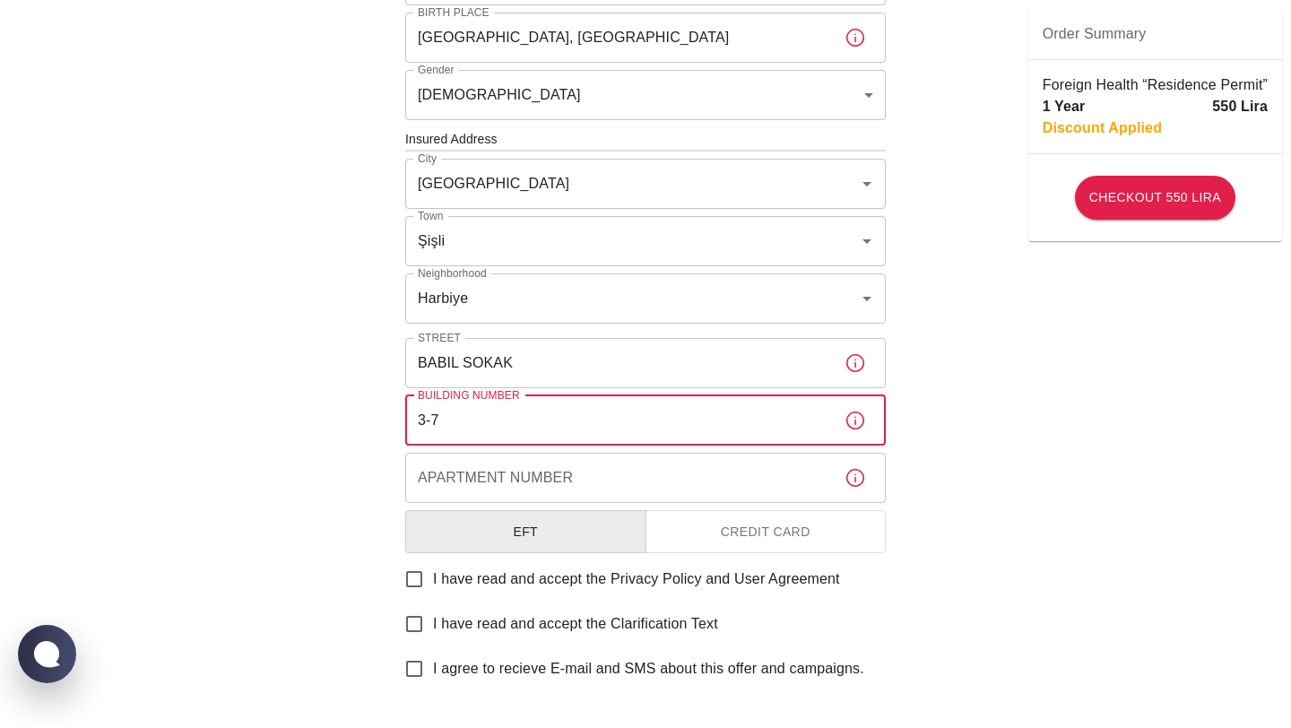
type input "3-7"
click at [486, 473] on input "Apartment Number" at bounding box center [617, 478] width 425 height 50
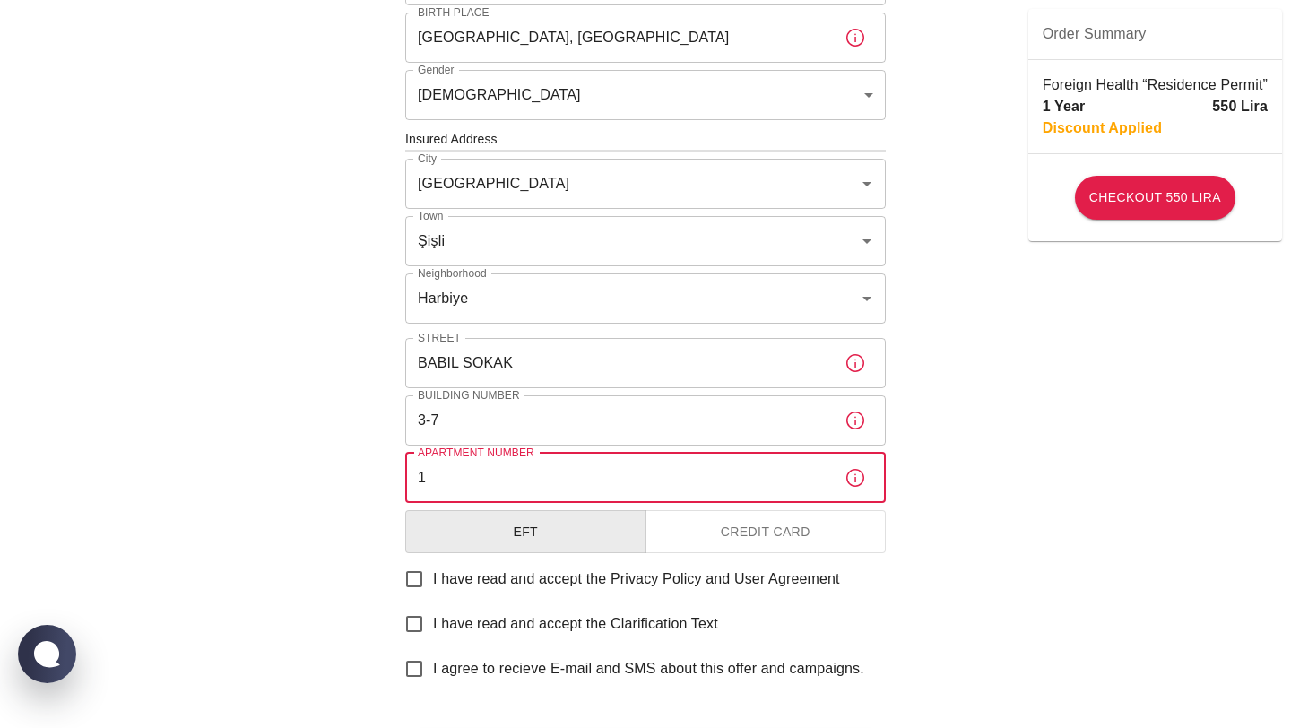
type input "1"
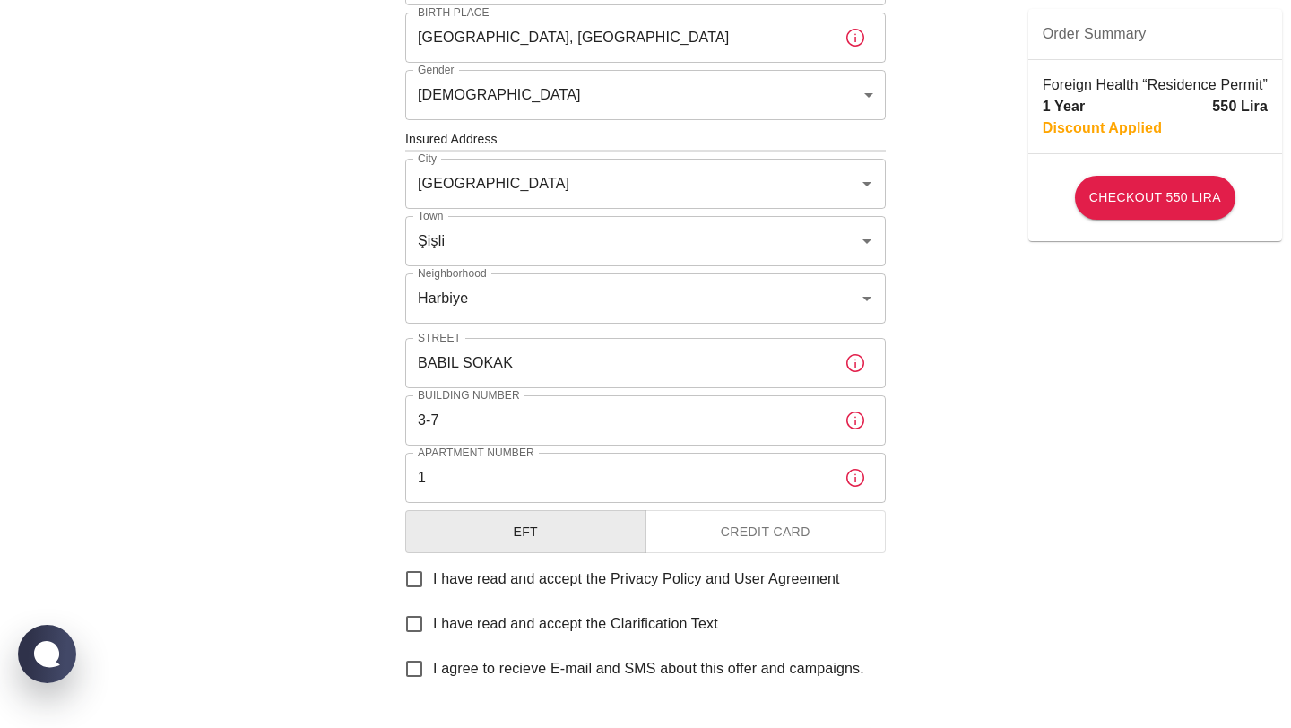
click at [933, 503] on div "To apply for the foreign health insurance, let's double-check a few details. To…" at bounding box center [645, 137] width 1291 height 1390
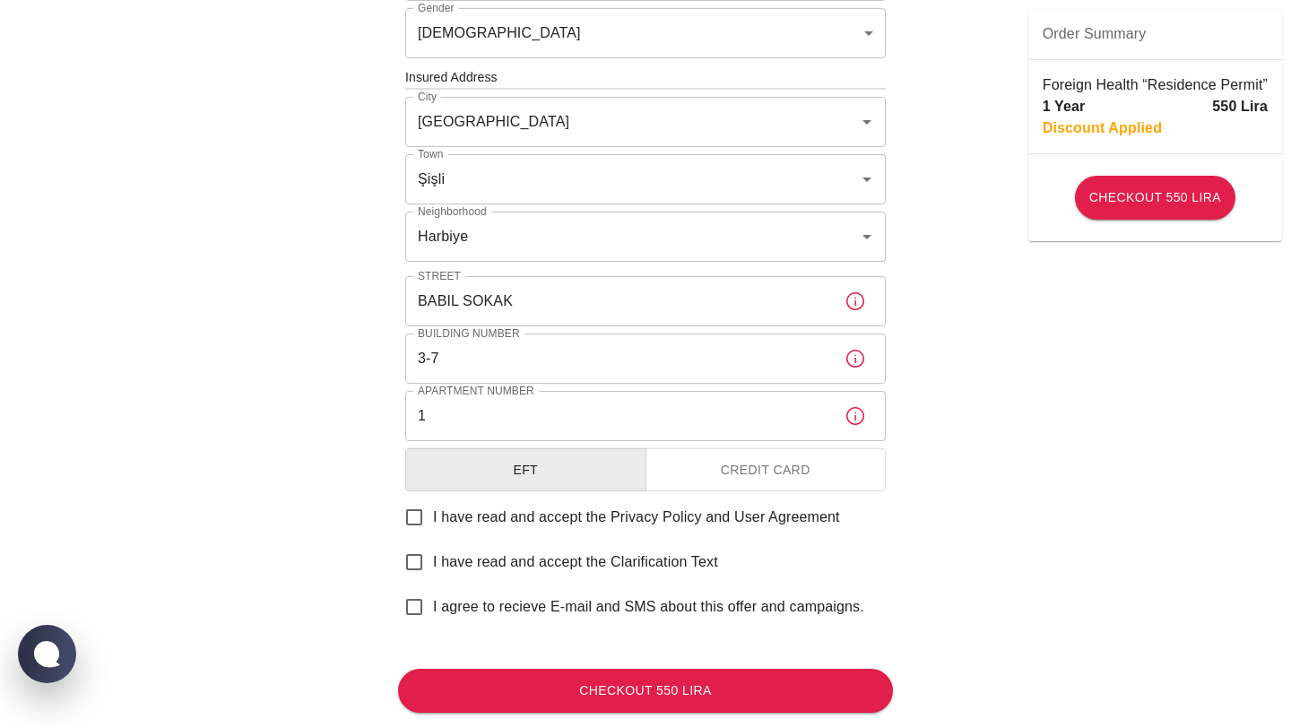
scroll to position [662, 0]
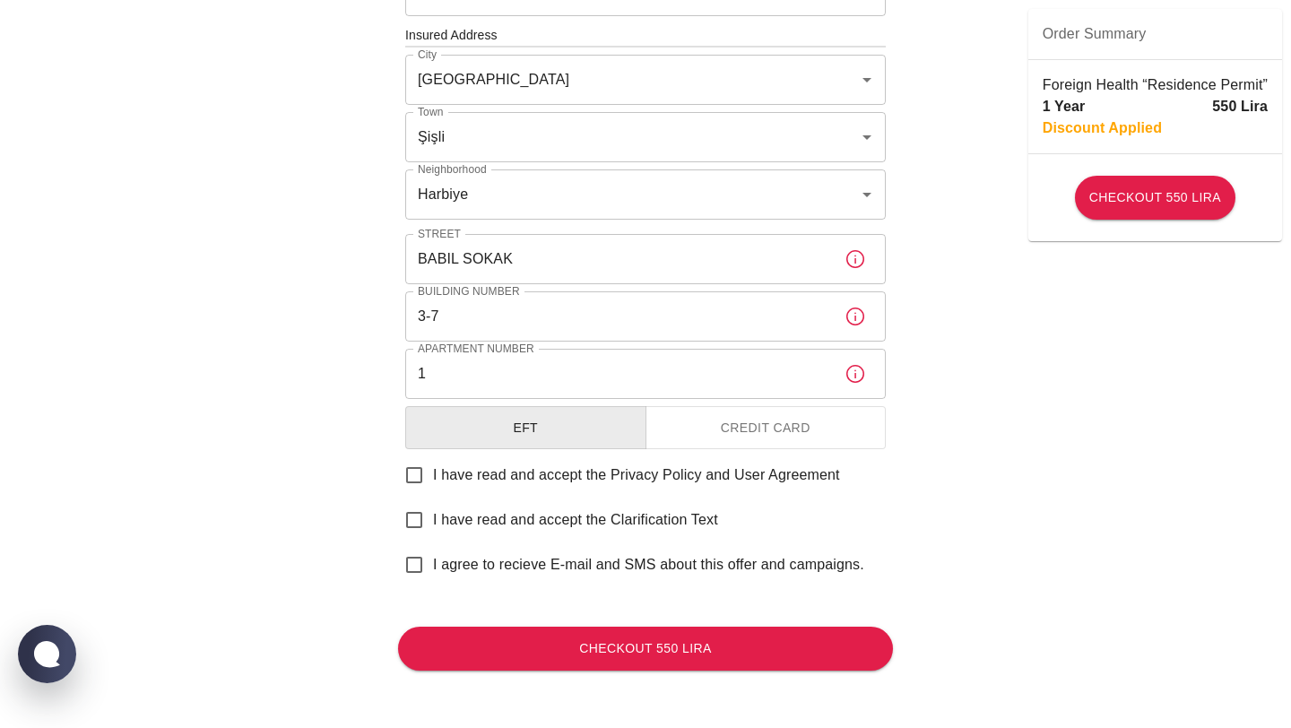
click at [740, 414] on button "Credit Card" at bounding box center [766, 428] width 241 height 44
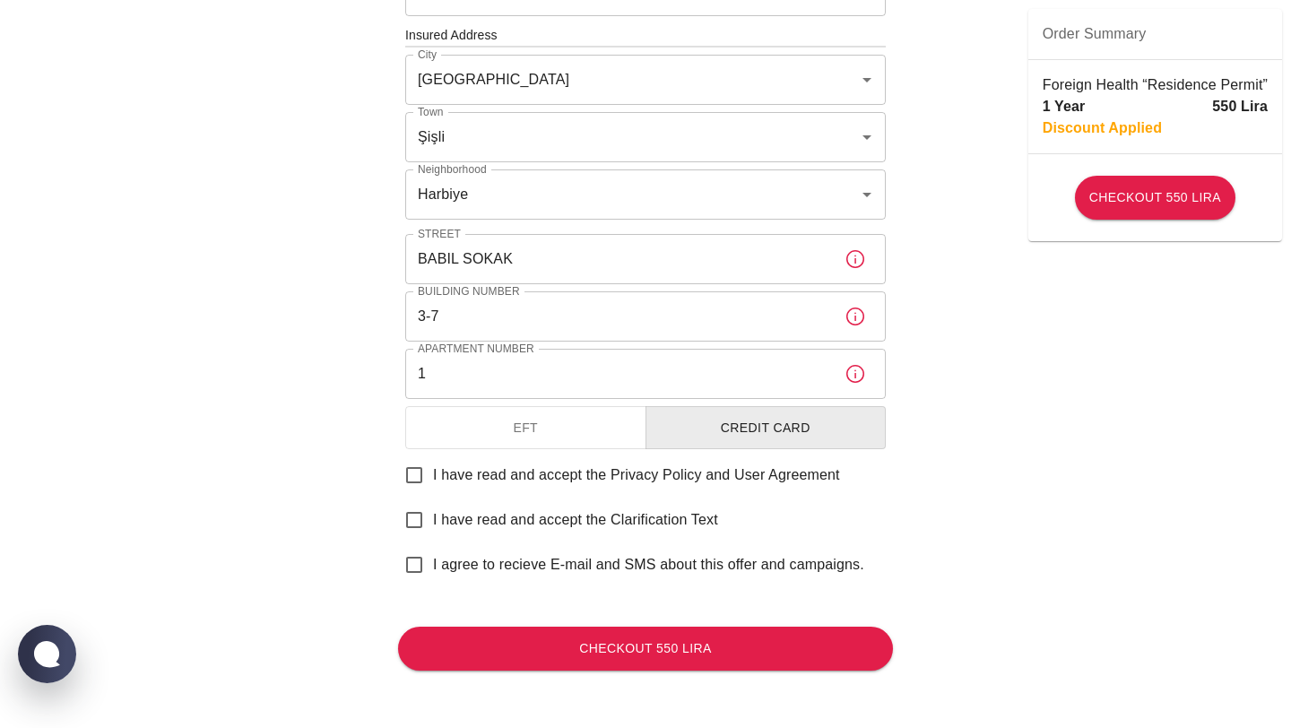
click at [420, 474] on input "I have read and accept the Privacy Policy and User Agreement" at bounding box center [414, 475] width 38 height 38
checkbox input "true"
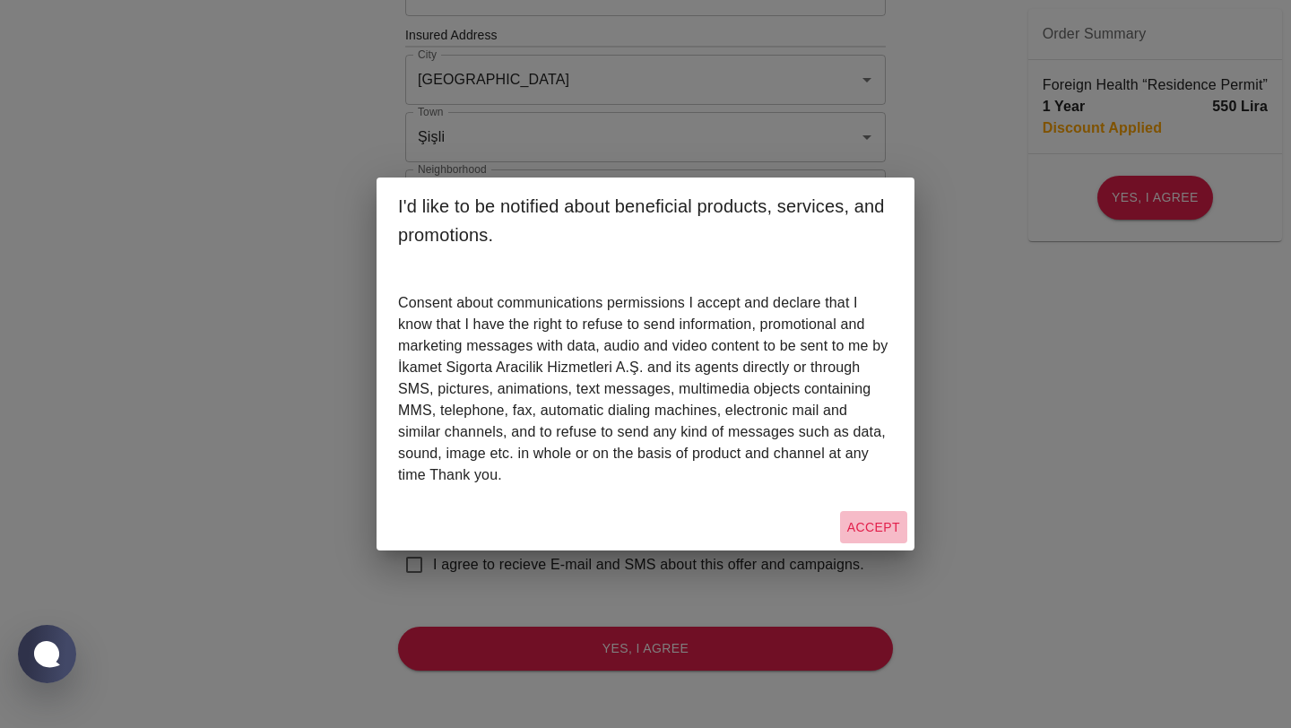
click at [873, 516] on button "Accept" at bounding box center [873, 527] width 67 height 33
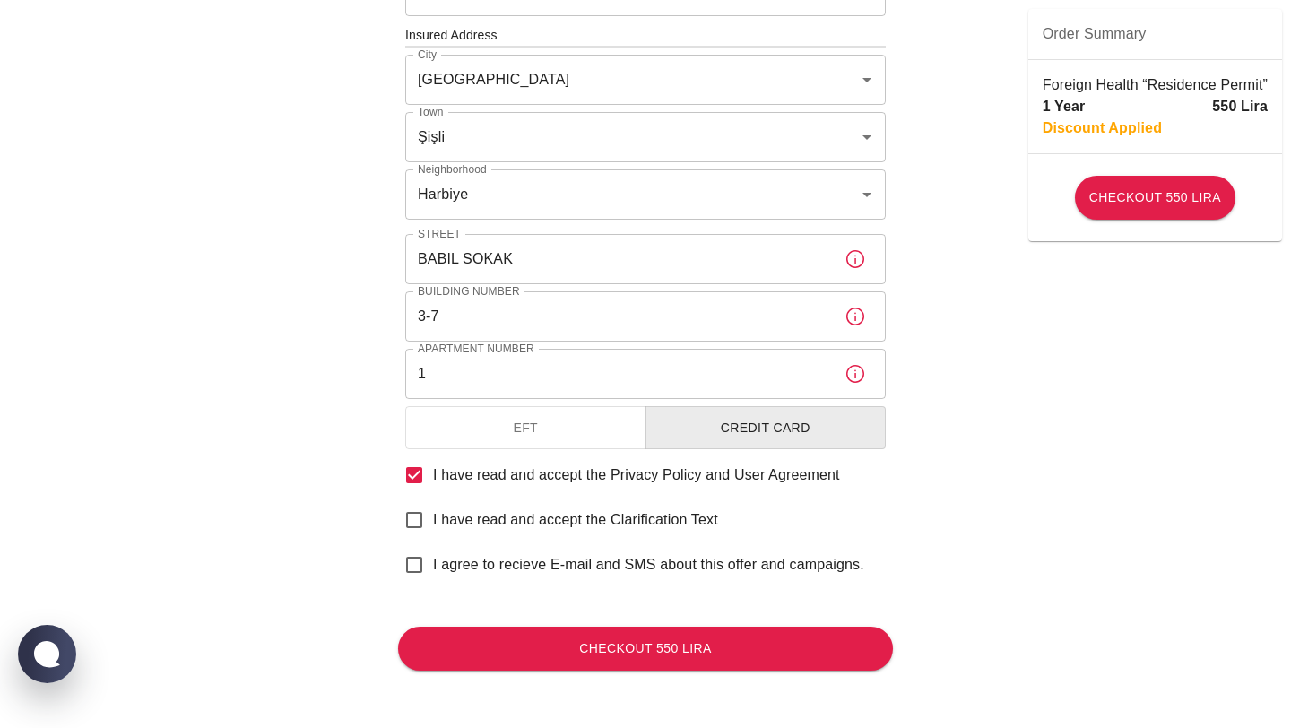
click at [419, 518] on input "I have read and accept the Clarification Text" at bounding box center [414, 520] width 38 height 38
checkbox input "true"
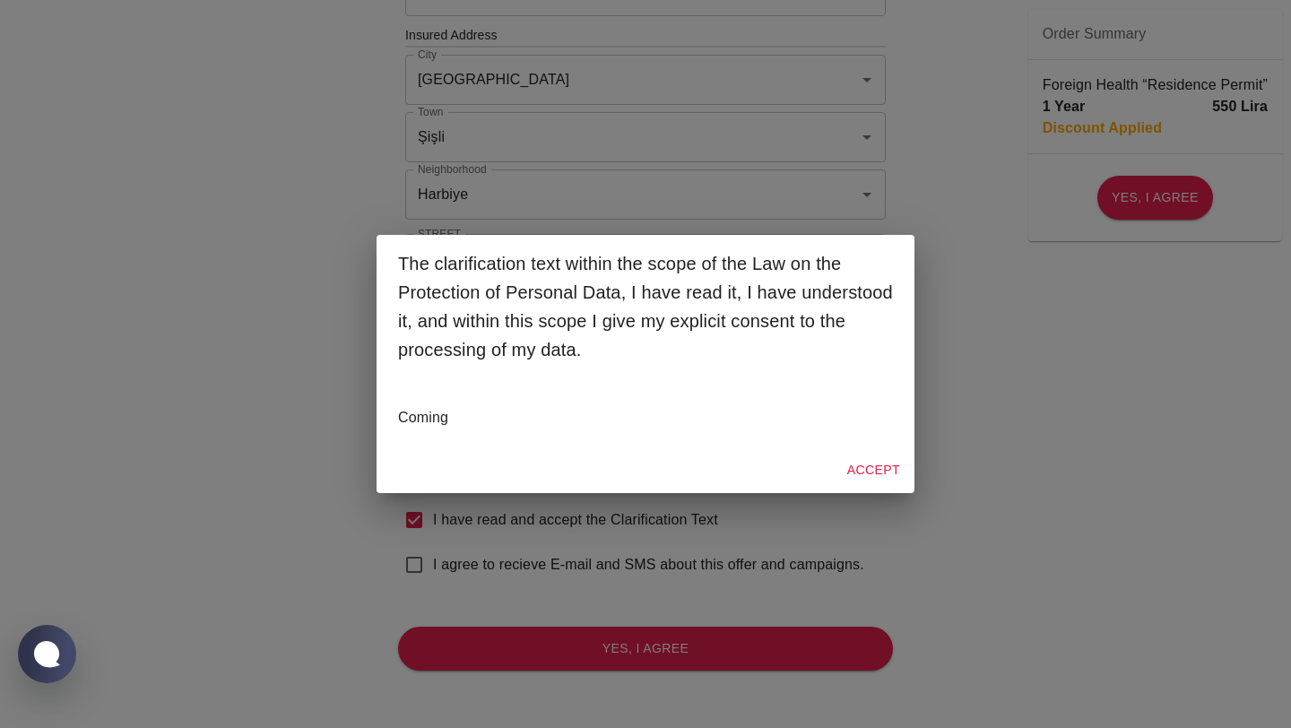
click at [882, 462] on button "Accept" at bounding box center [873, 470] width 67 height 33
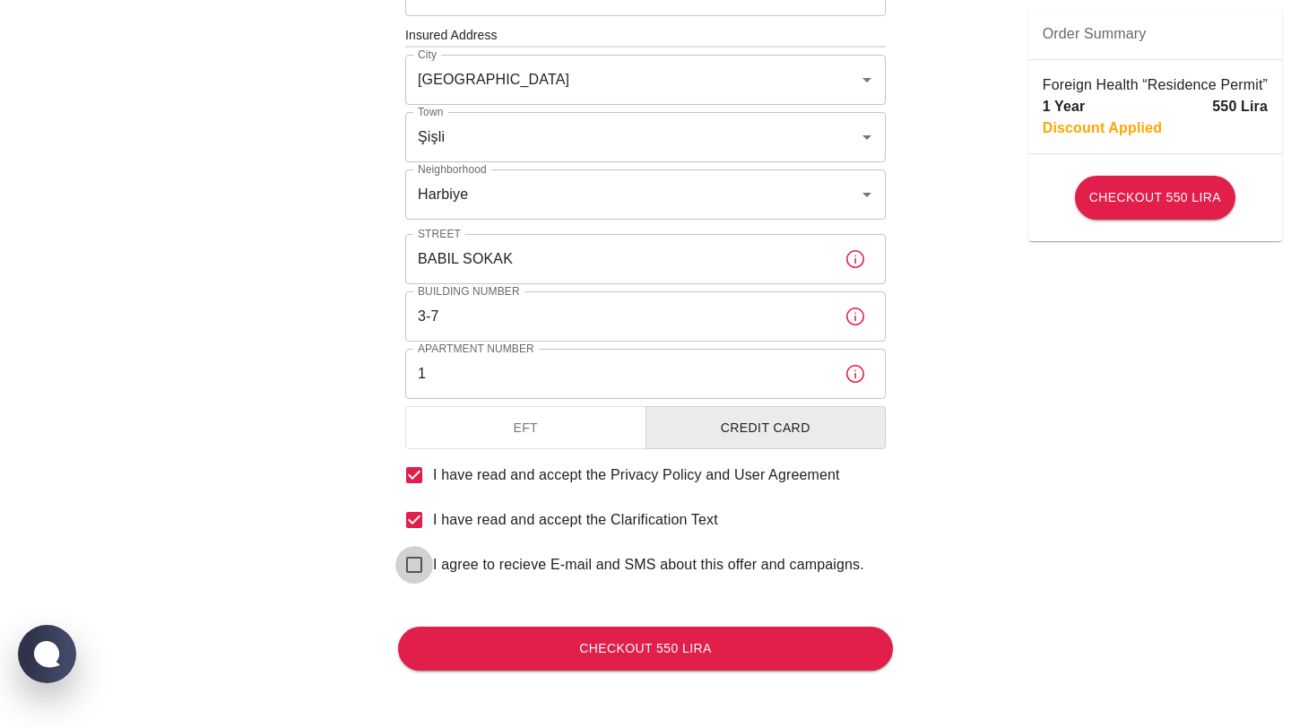
click at [416, 560] on input "I agree to recieve E-mail and SMS about this offer and campaigns." at bounding box center [414, 565] width 38 height 38
checkbox input "true"
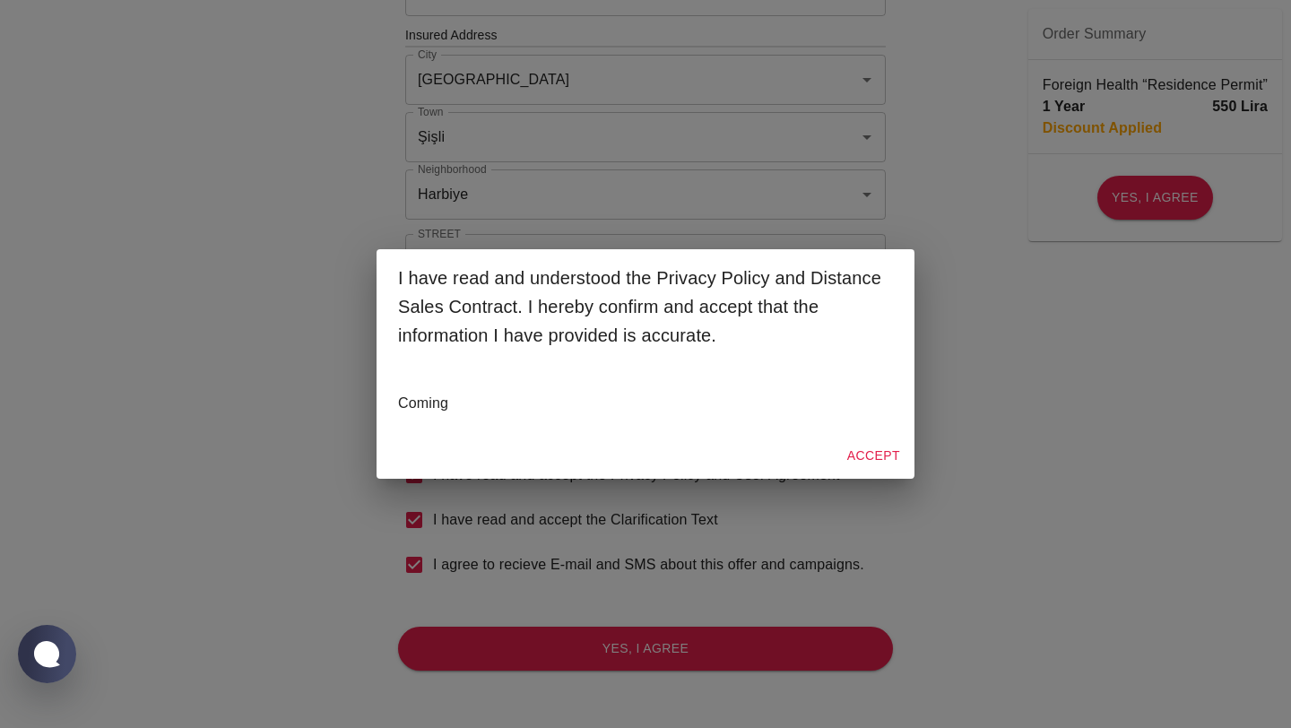
click at [861, 462] on button "Accept" at bounding box center [873, 455] width 67 height 33
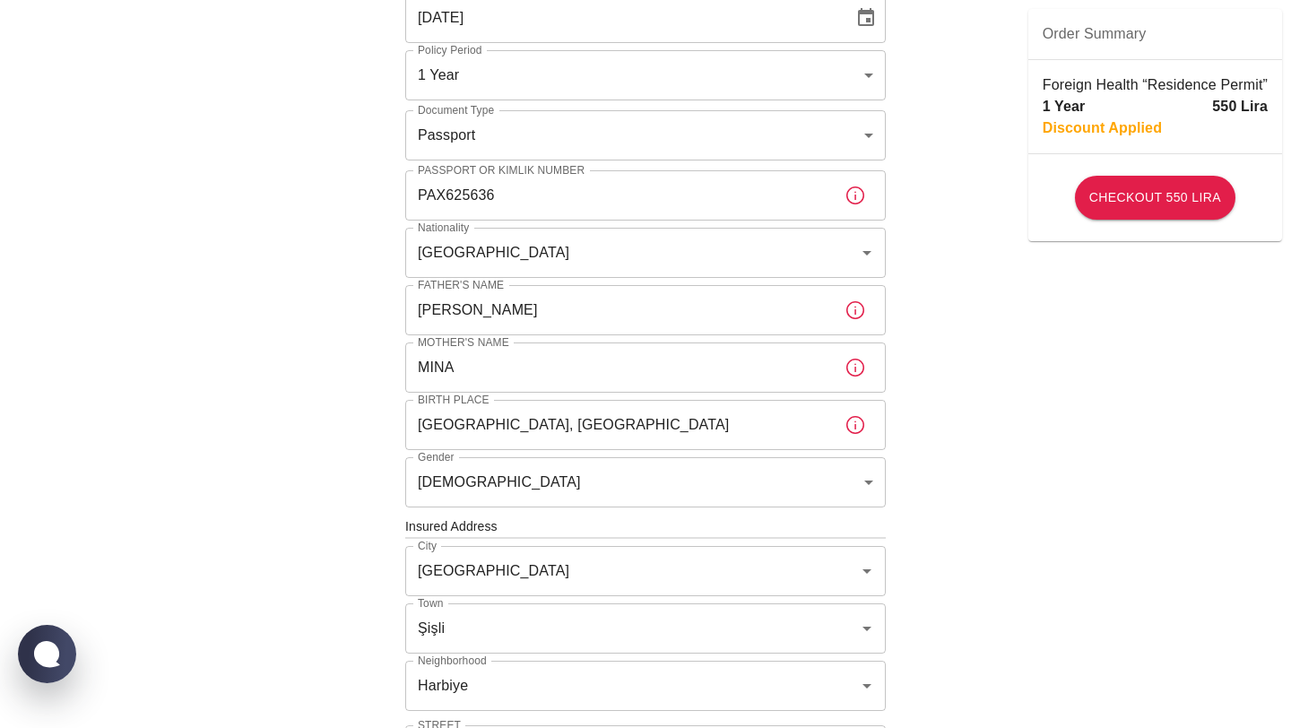
scroll to position [165, 0]
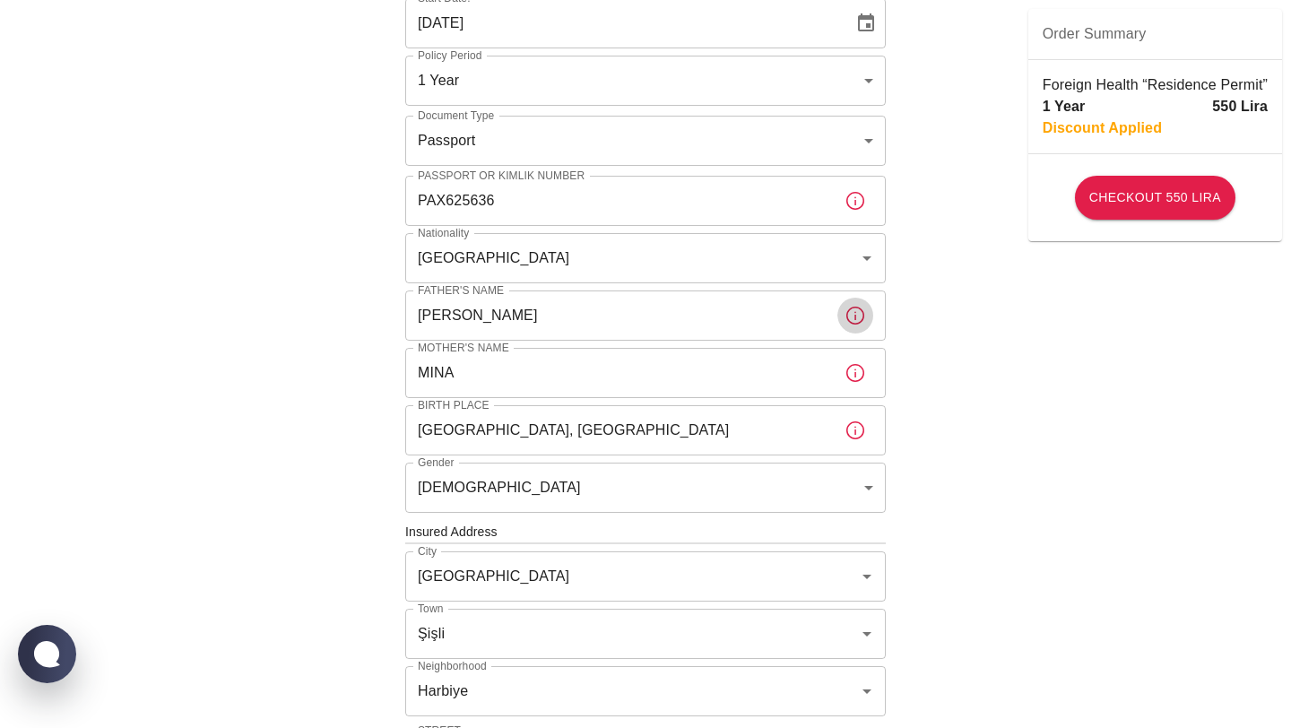
click at [854, 314] on icon "button" at bounding box center [856, 316] width 22 height 22
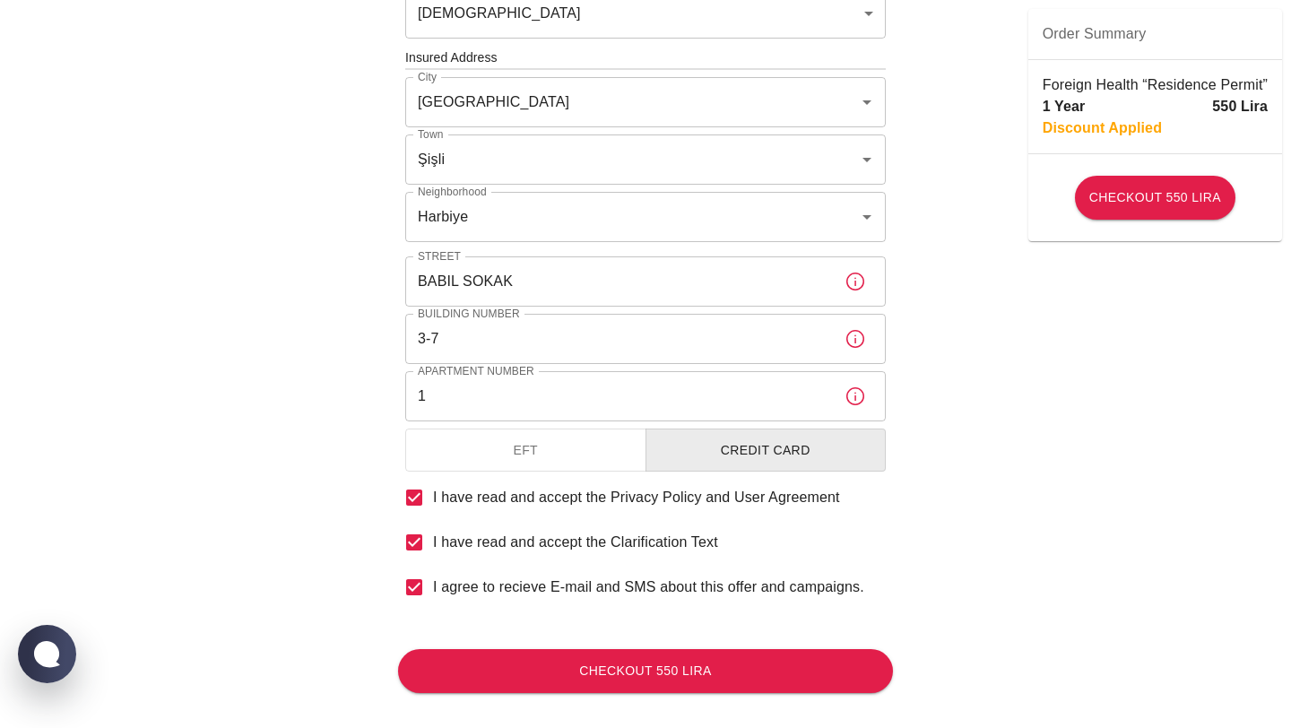
scroll to position [662, 0]
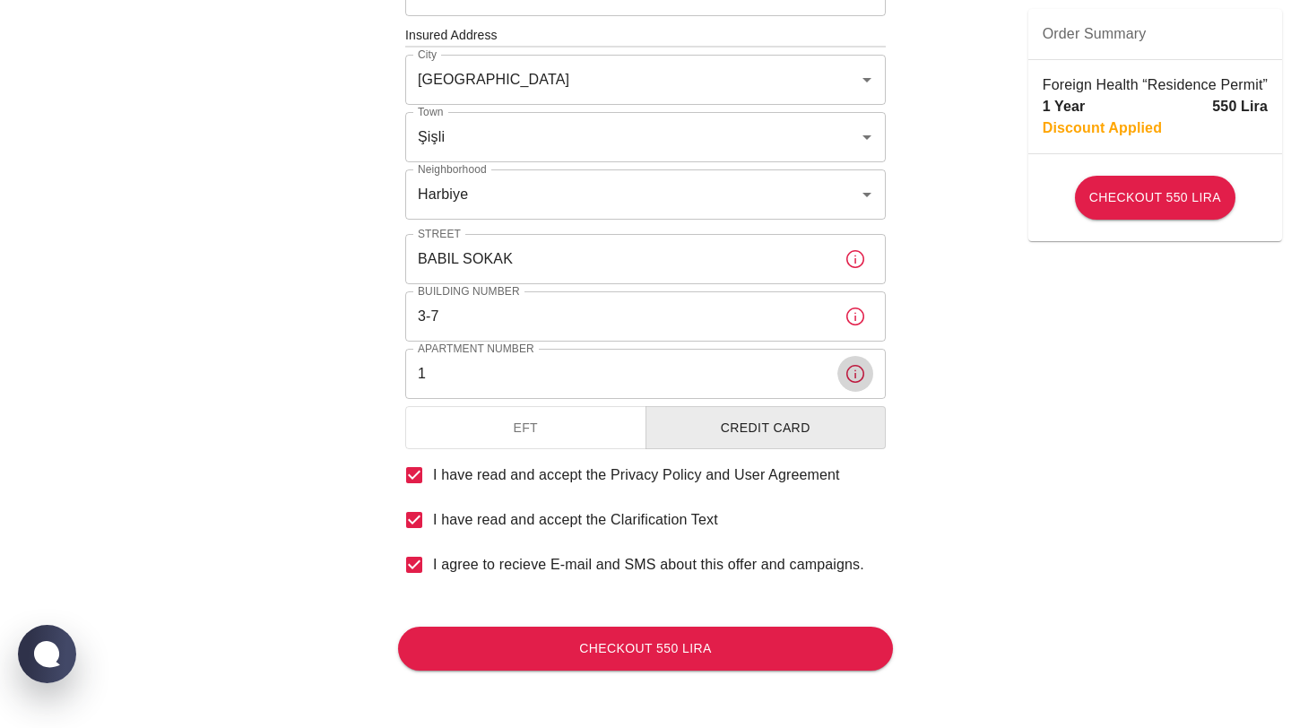
click at [865, 374] on icon "button" at bounding box center [856, 374] width 22 height 22
click at [698, 664] on button "Checkout 550 Lira" at bounding box center [645, 649] width 495 height 44
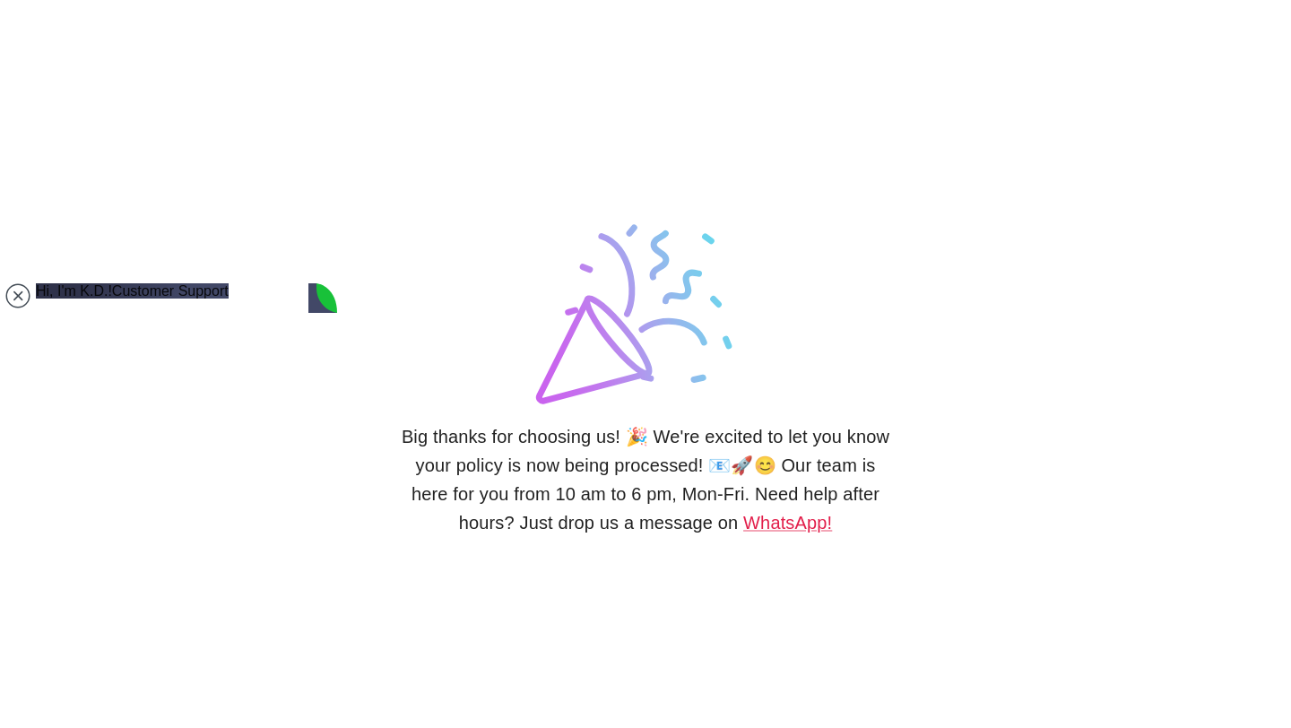
type textarea "WHERES THE EMAIL"
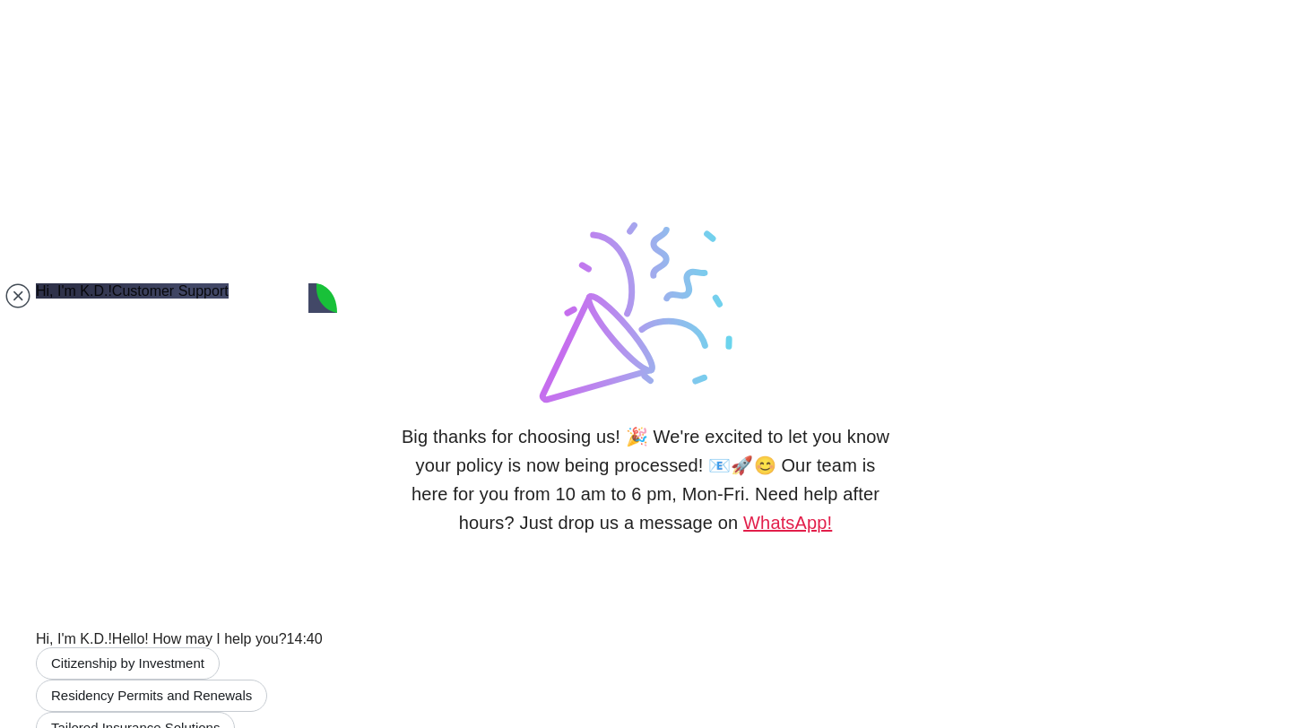
click at [756, 531] on link "WhatsApp!" at bounding box center [787, 523] width 89 height 20
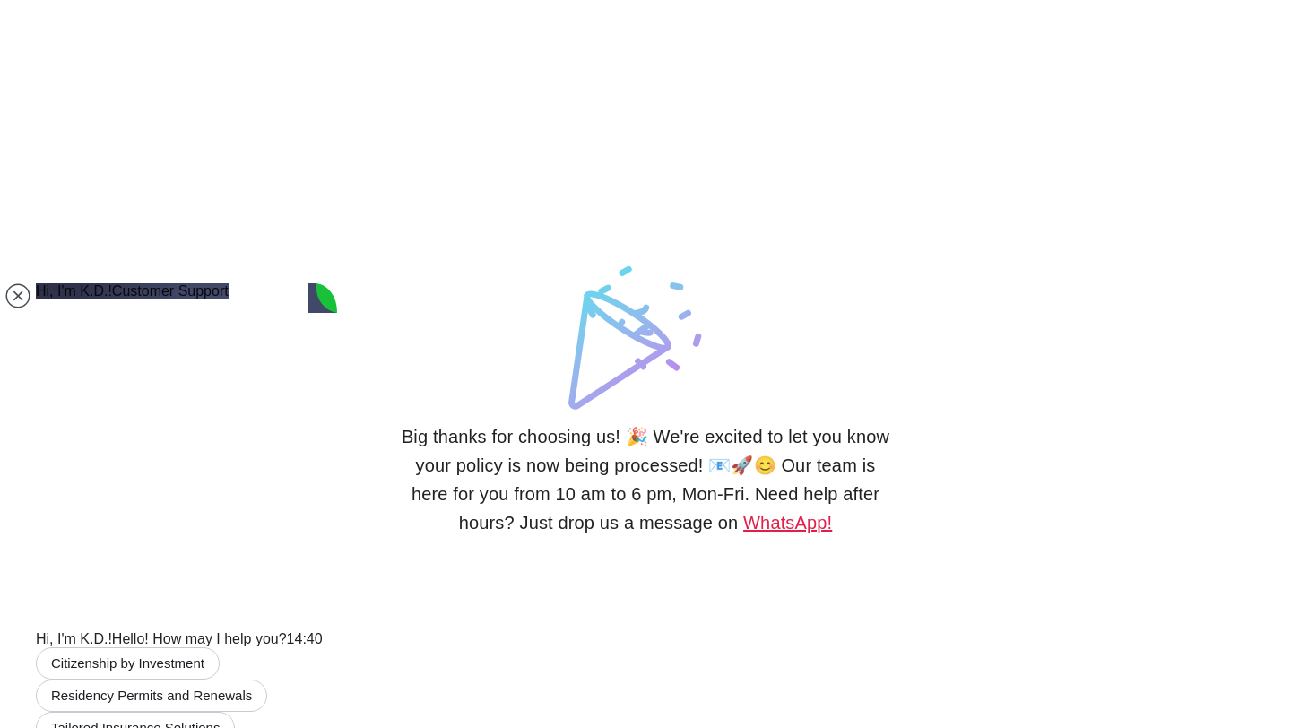
click at [743, 520] on link "WhatsApp!" at bounding box center [787, 523] width 89 height 20
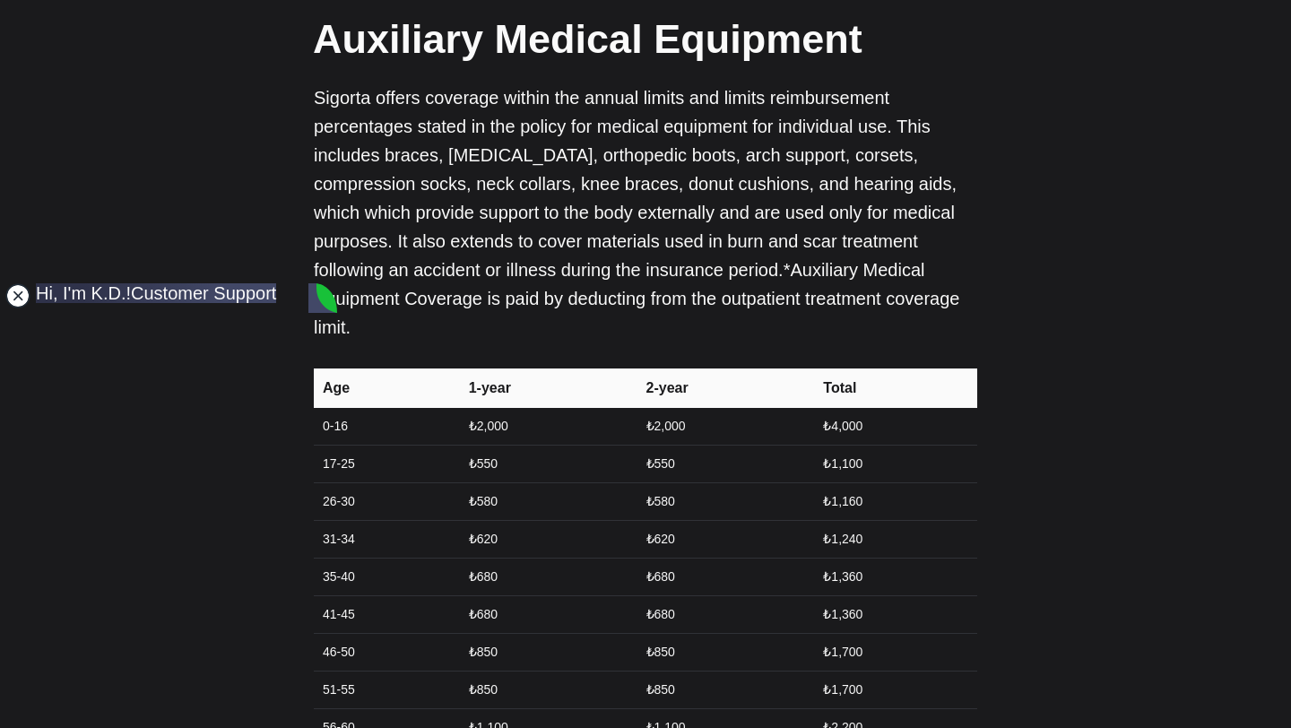
click at [26, 296] on jdiv at bounding box center [17, 295] width 25 height 25
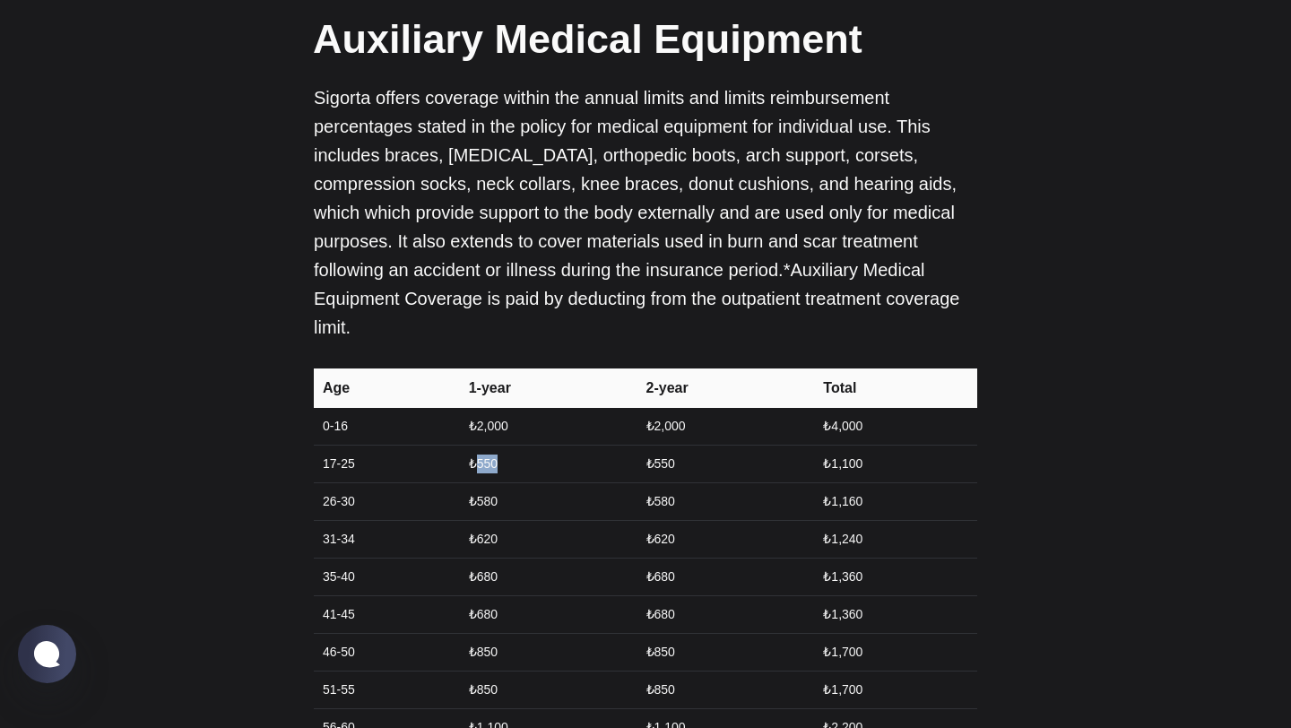
drag, startPoint x: 503, startPoint y: 368, endPoint x: 478, endPoint y: 369, distance: 25.1
click at [478, 446] on td "₺550" at bounding box center [547, 465] width 178 height 38
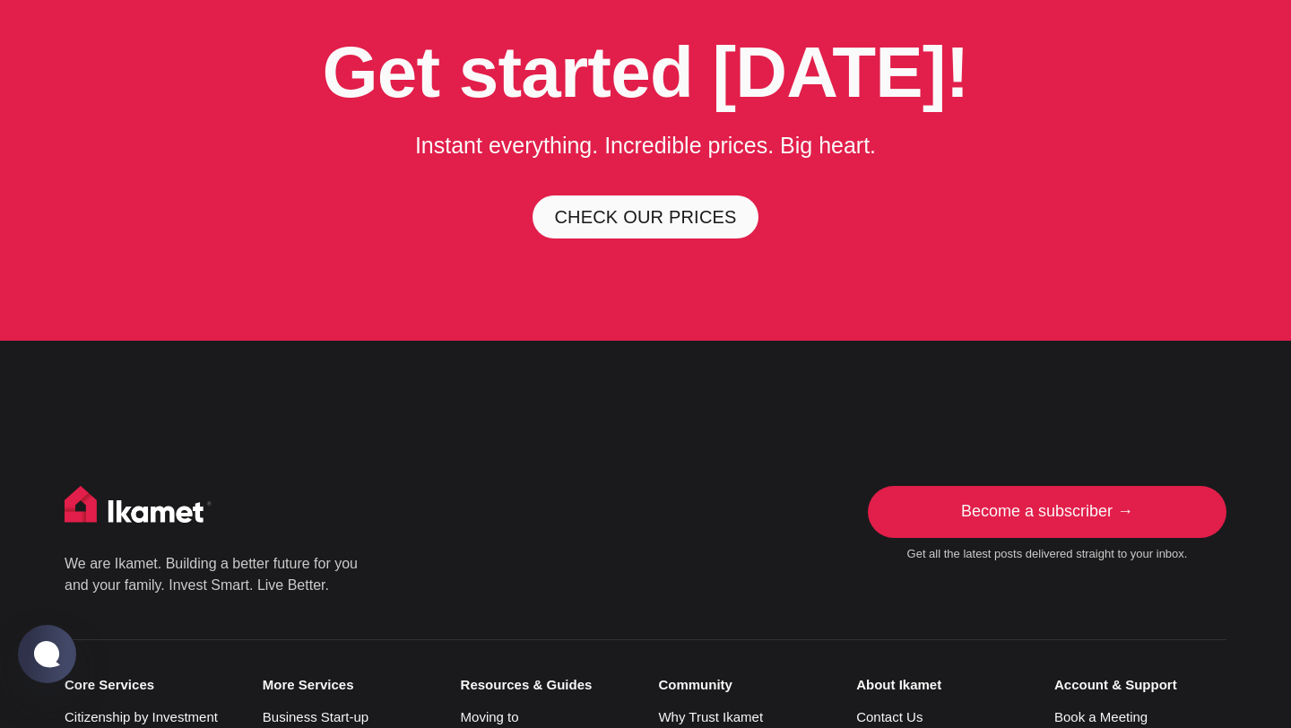
scroll to position [4945, 0]
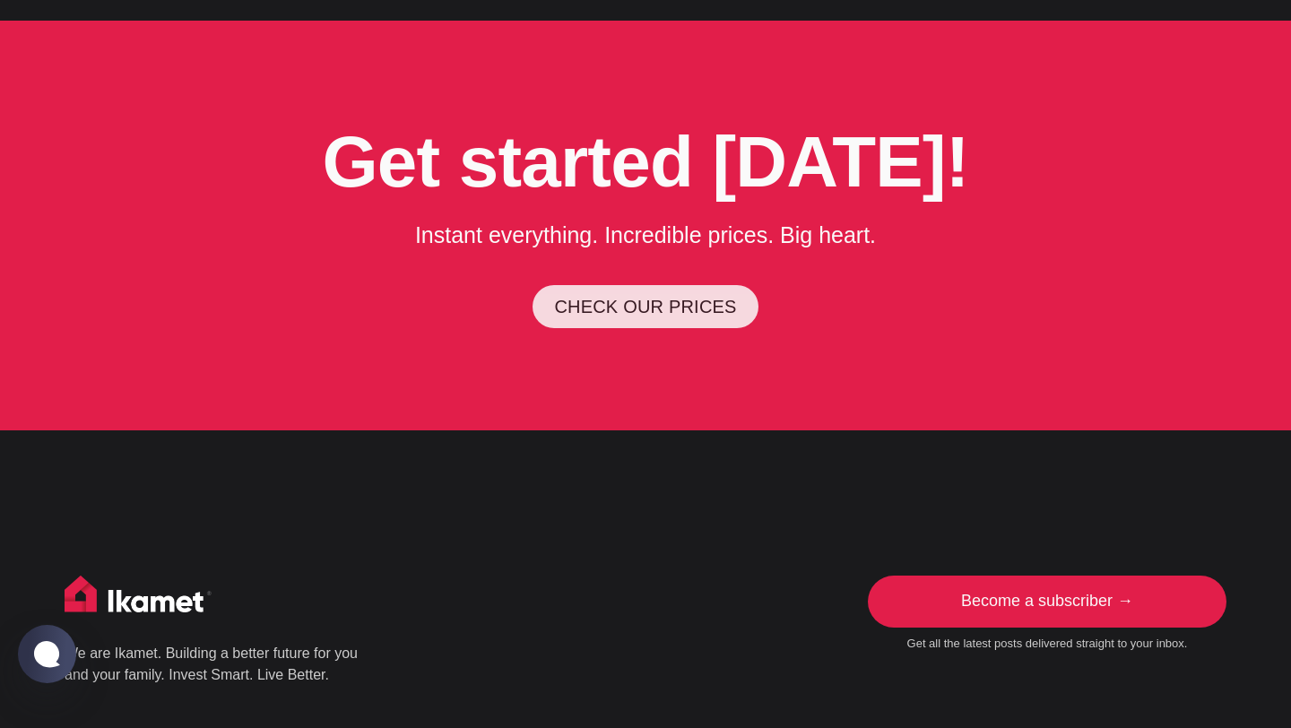
click at [673, 285] on link "CHECK OUR PRICES" at bounding box center [645, 306] width 225 height 43
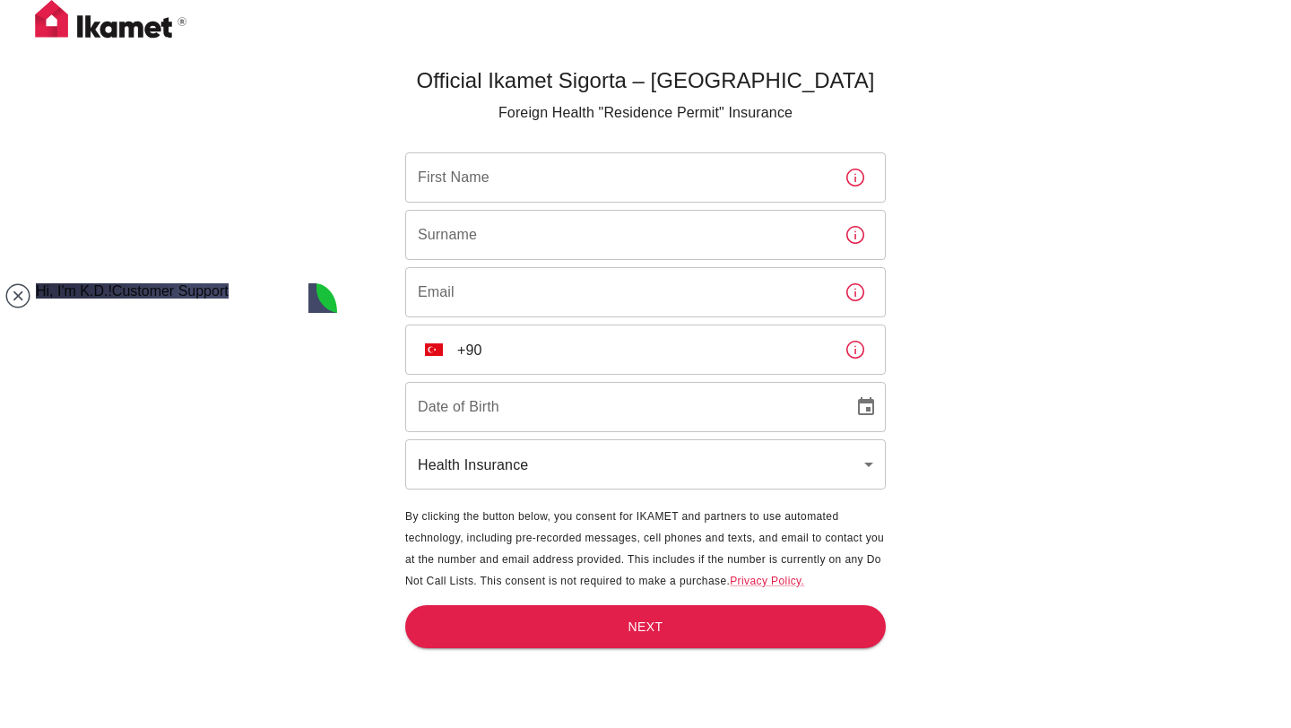
click at [298, 196] on div "Official Ikamet Sigorta – [DEMOGRAPHIC_DATA] Foreign Health "Residence Permit" …" at bounding box center [645, 393] width 1291 height 787
